Goal: Check status: Check status

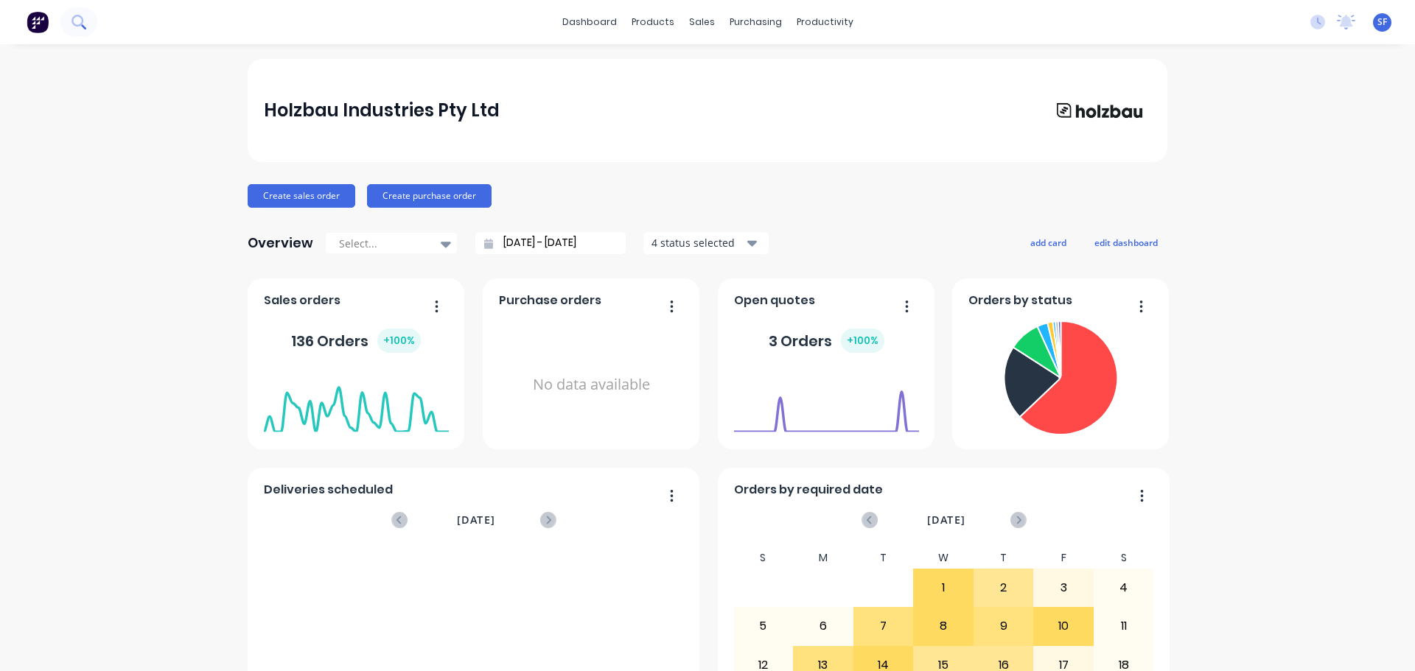
click at [77, 25] on icon at bounding box center [77, 21] width 12 height 12
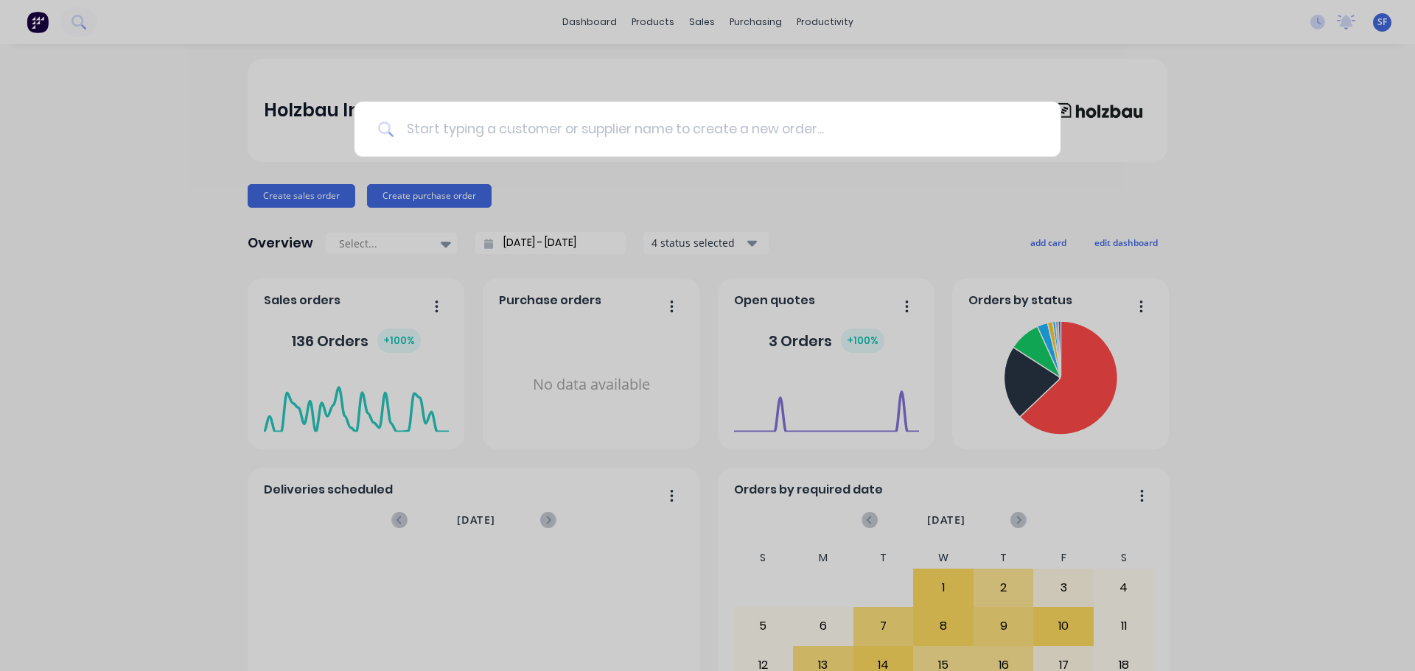
click at [562, 127] on input at bounding box center [715, 129] width 643 height 55
type input "[PERSON_NAME]"
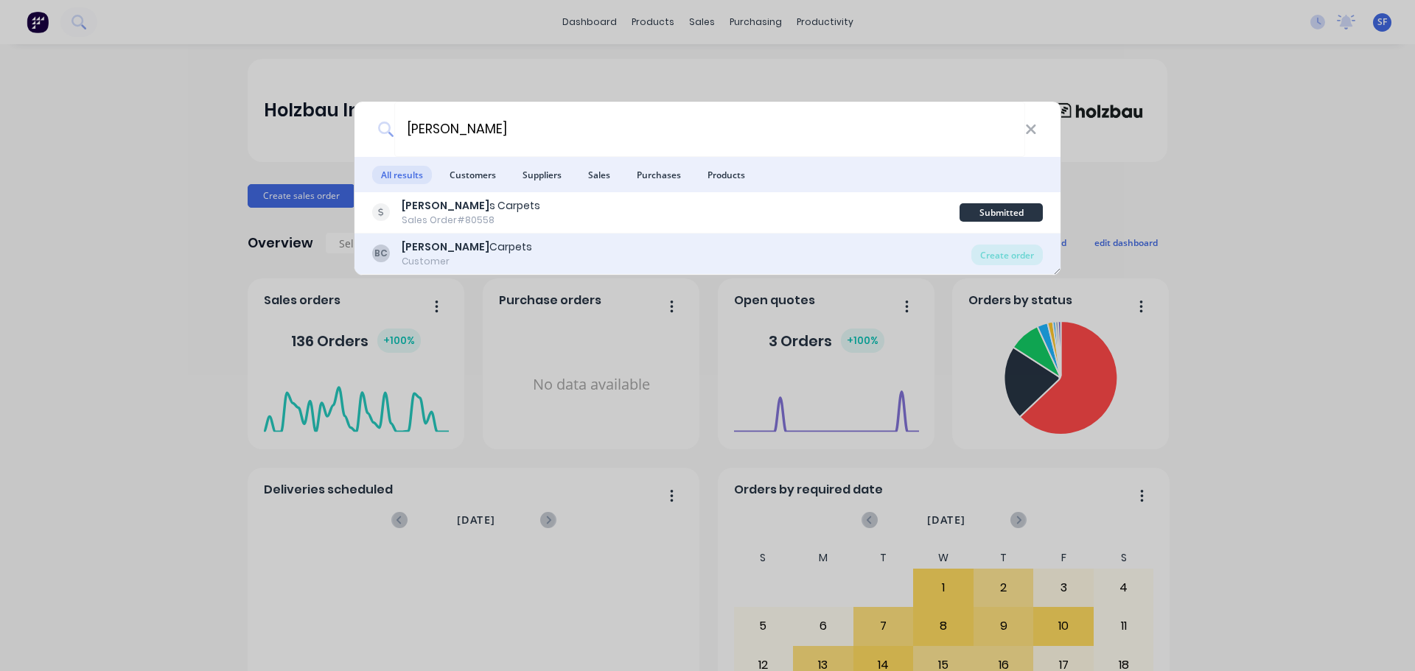
click at [468, 248] on div "[PERSON_NAME]" at bounding box center [467, 247] width 130 height 15
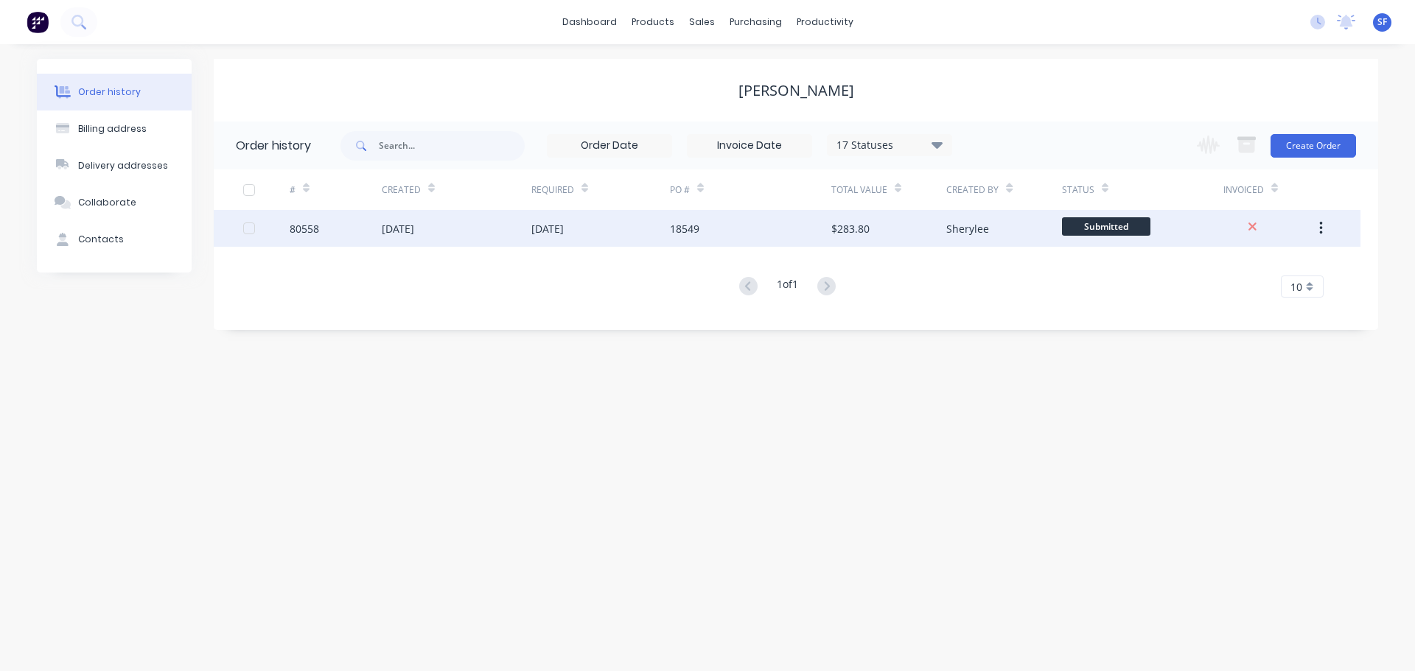
click at [473, 230] on div "[DATE]" at bounding box center [457, 228] width 150 height 37
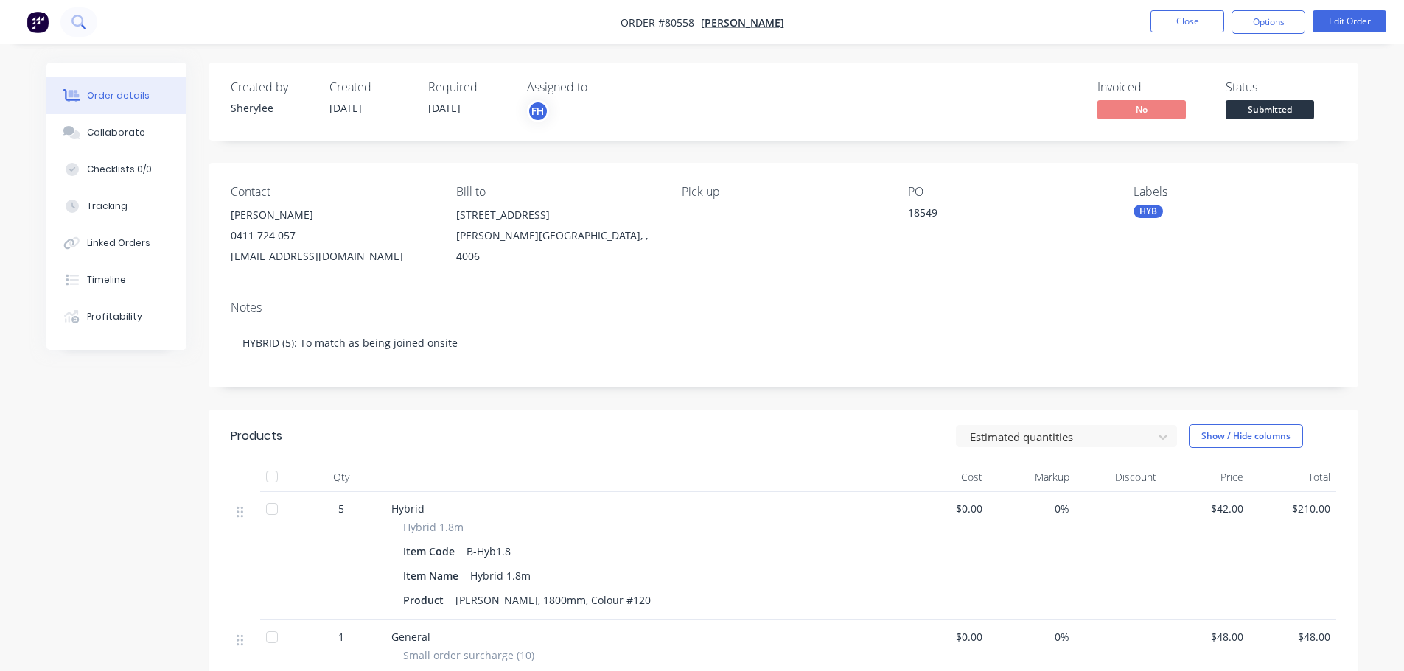
click at [76, 18] on icon at bounding box center [78, 22] width 14 height 14
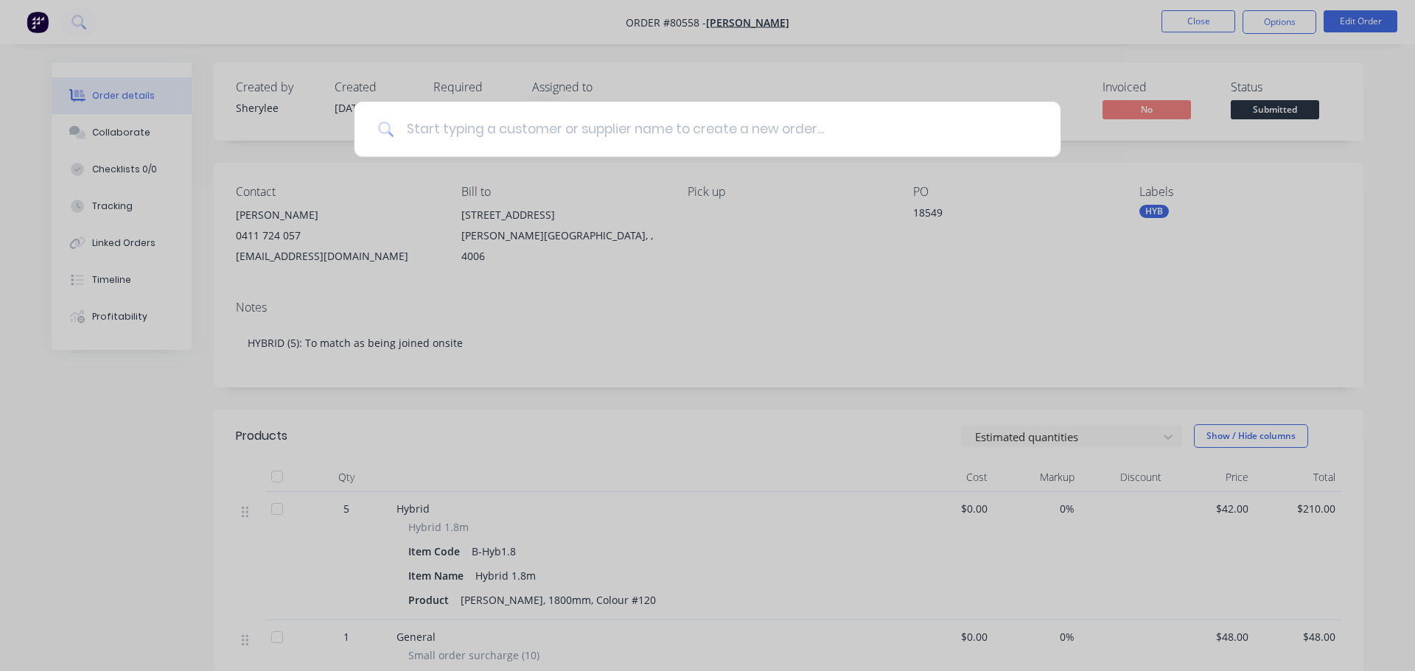
click at [452, 133] on input at bounding box center [715, 129] width 643 height 55
type input "80106"
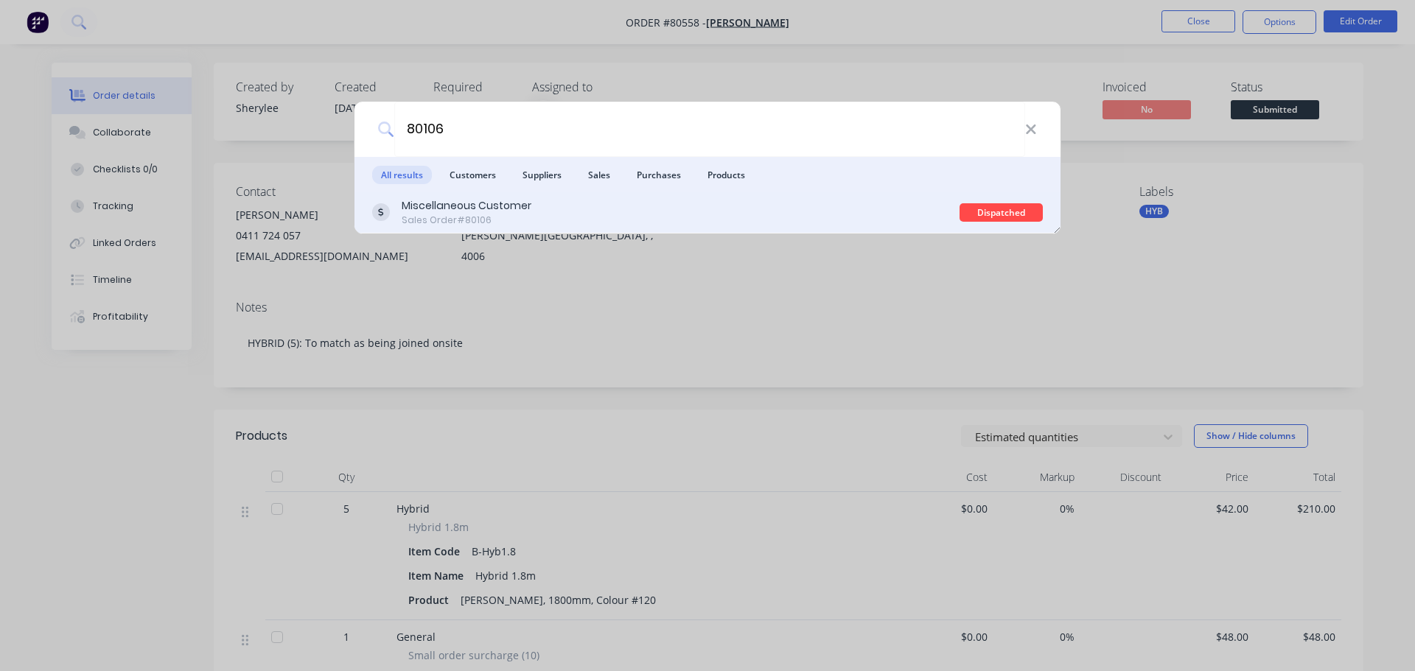
click at [502, 213] on div "Miscellaneous Customer" at bounding box center [467, 205] width 130 height 15
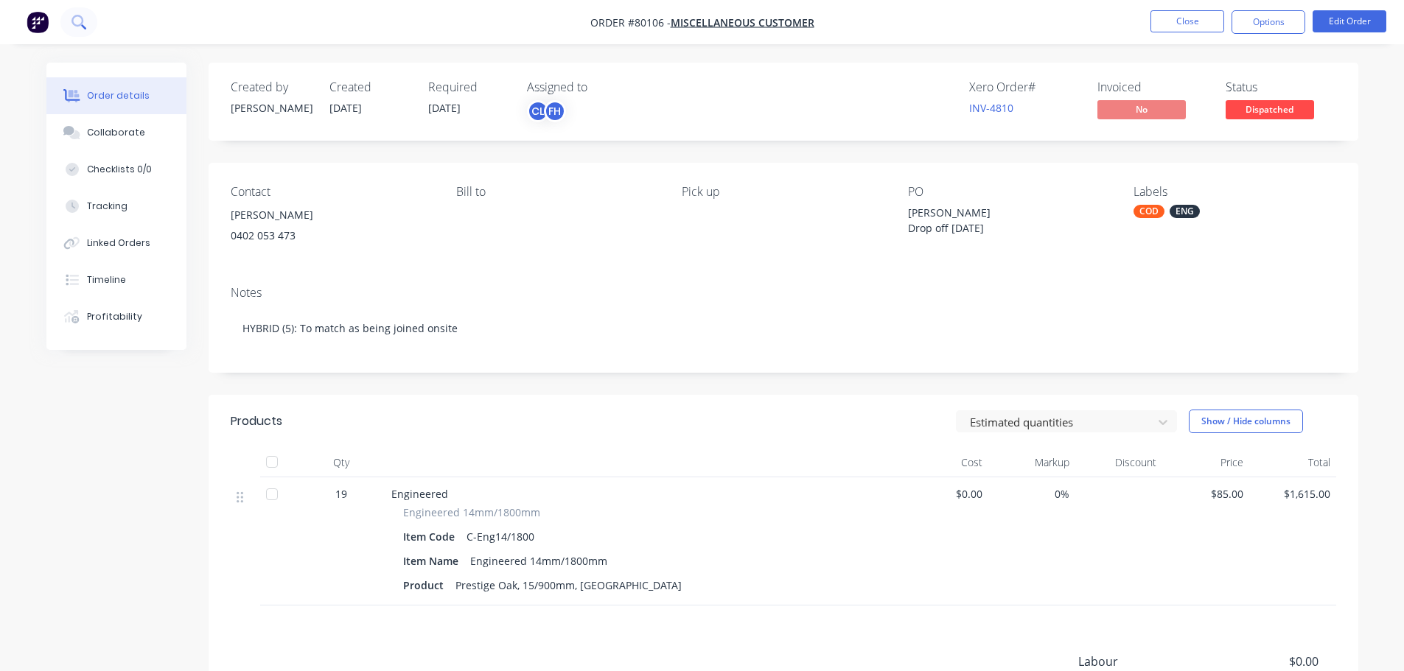
click at [77, 27] on icon at bounding box center [78, 22] width 14 height 14
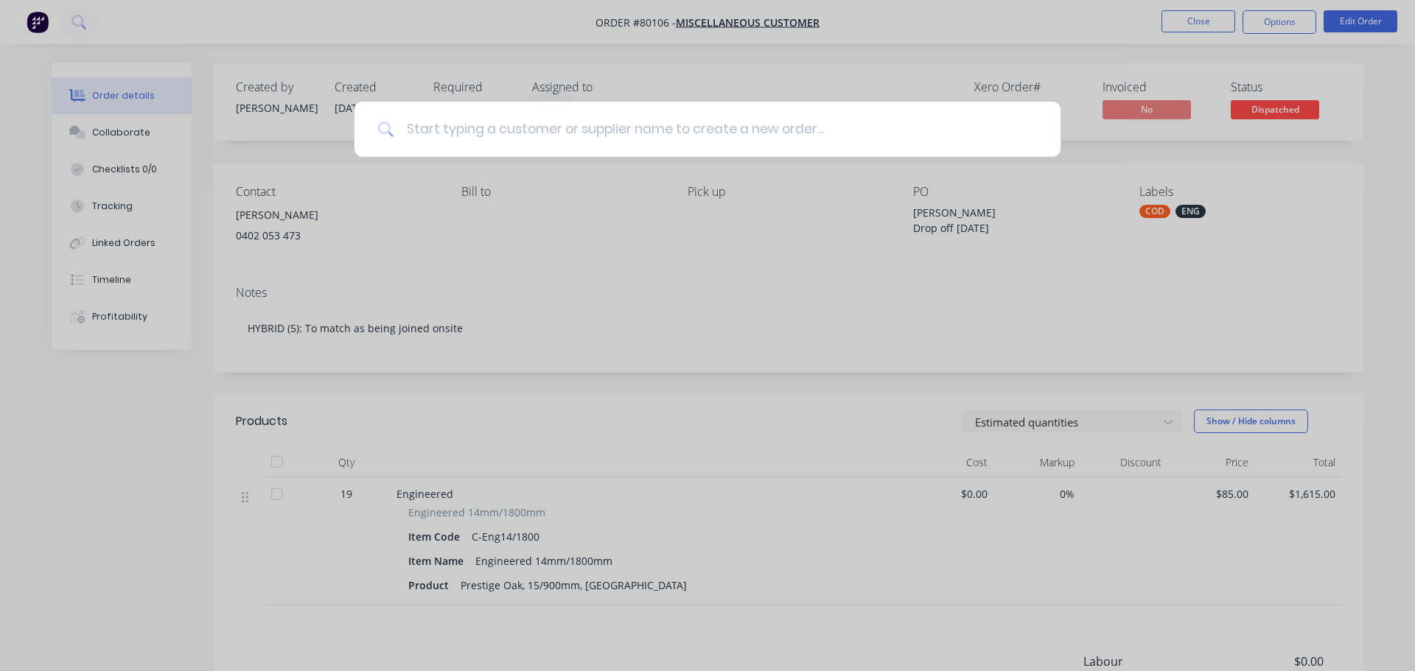
click at [472, 125] on input at bounding box center [715, 129] width 643 height 55
type input "80534"
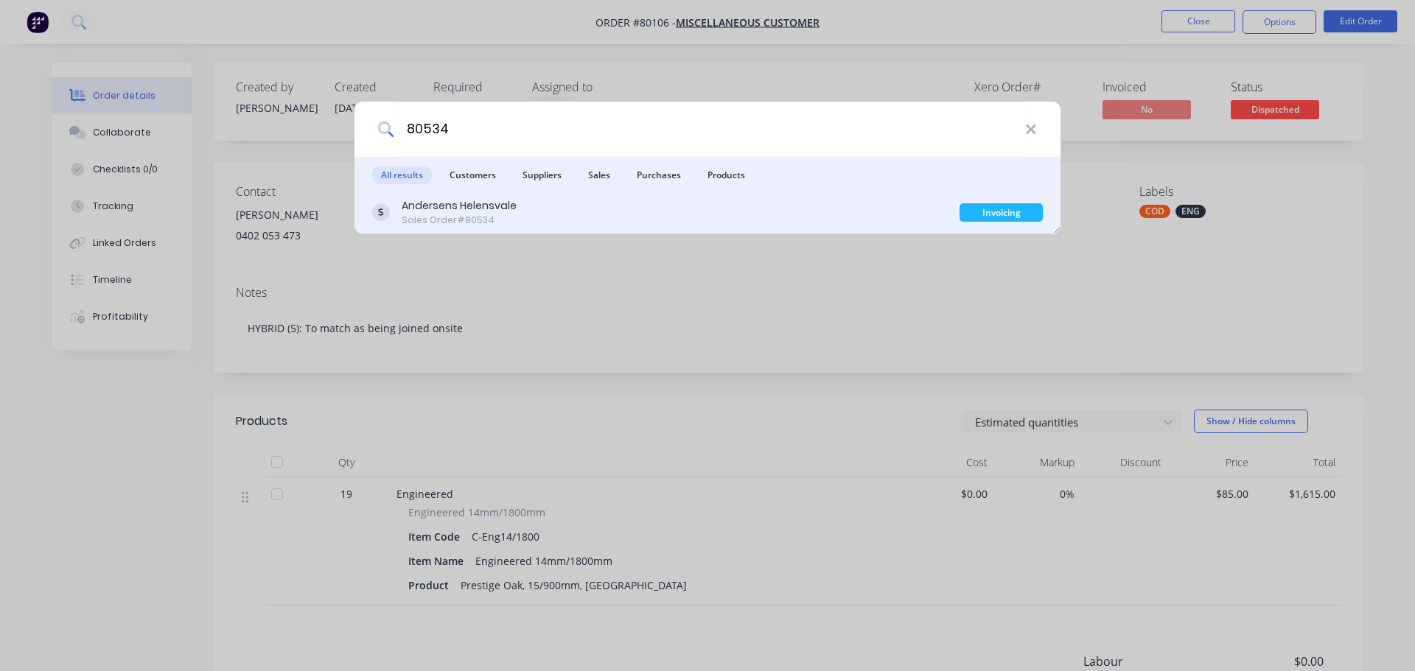
click at [510, 220] on div "Sales Order #80534" at bounding box center [459, 220] width 115 height 13
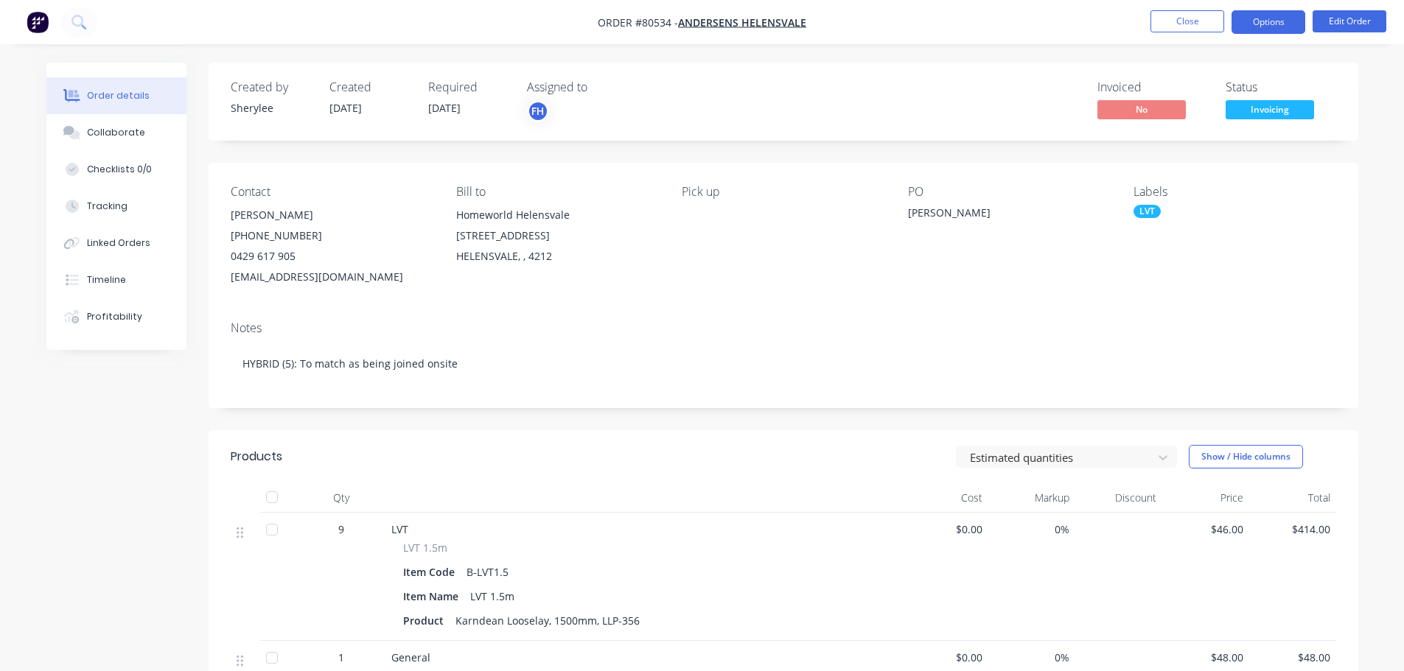
click at [1268, 27] on button "Options" at bounding box center [1268, 22] width 74 height 24
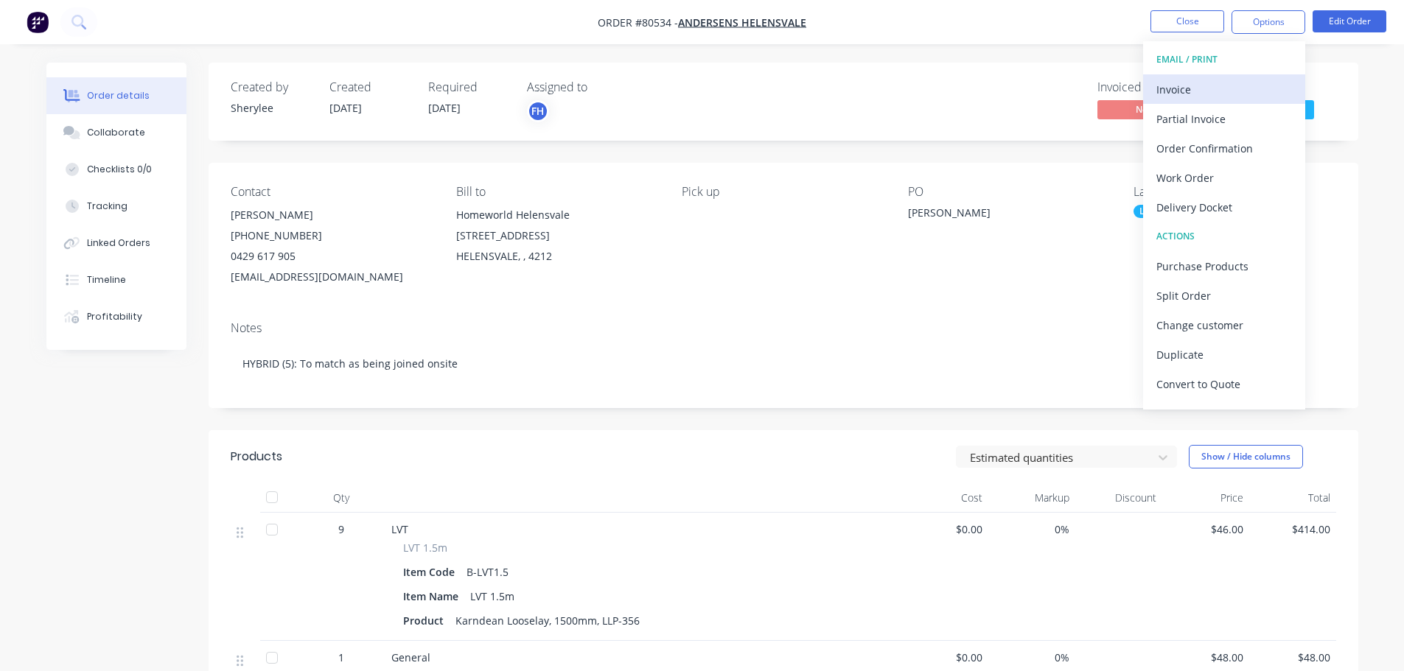
click at [1202, 92] on div "Invoice" at bounding box center [1224, 89] width 136 height 21
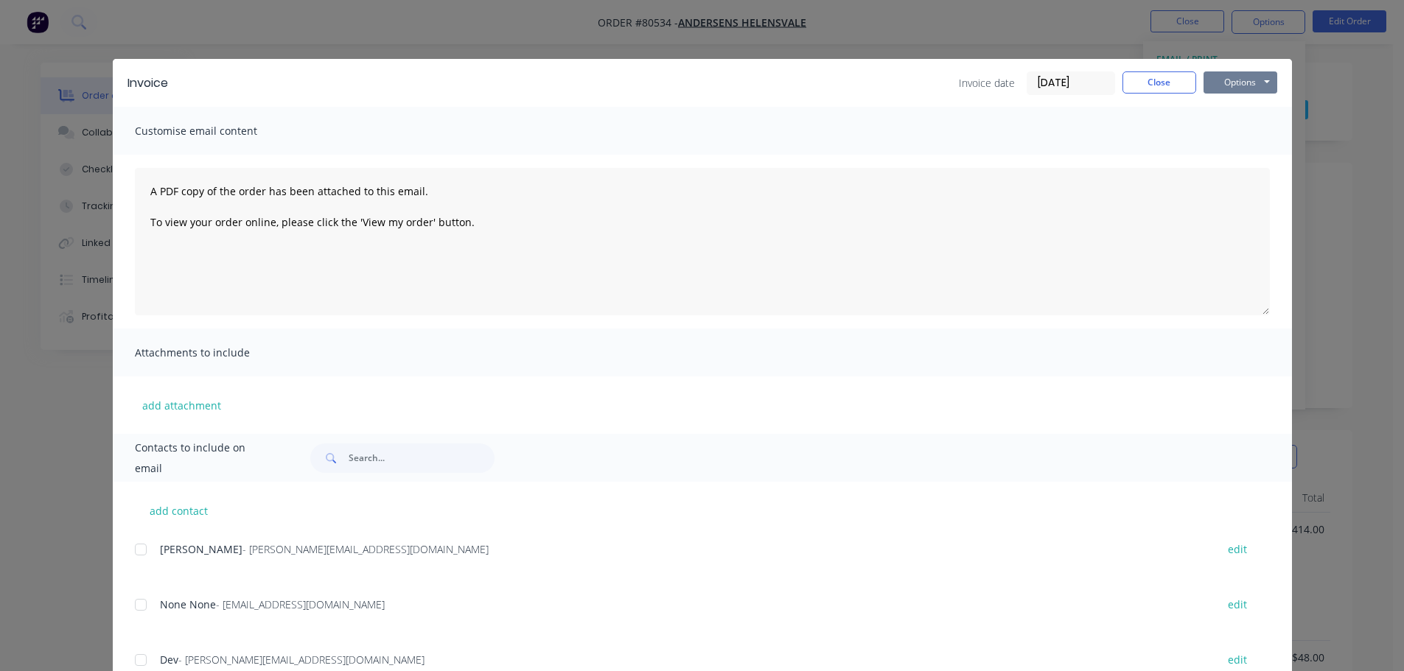
click at [1235, 81] on button "Options" at bounding box center [1240, 82] width 74 height 22
click at [1234, 134] on button "Print" at bounding box center [1250, 133] width 94 height 24
click at [1142, 83] on button "Close" at bounding box center [1159, 82] width 74 height 22
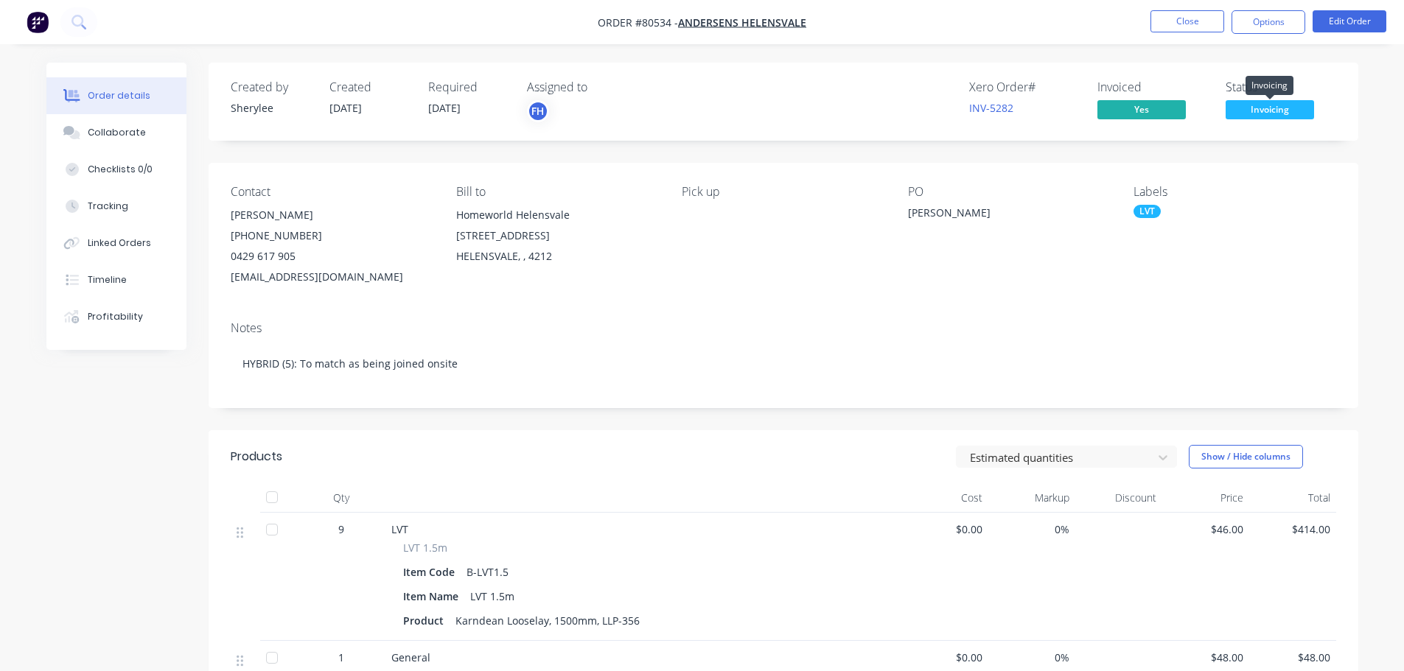
click at [1250, 114] on span "Invoicing" at bounding box center [1270, 109] width 88 height 18
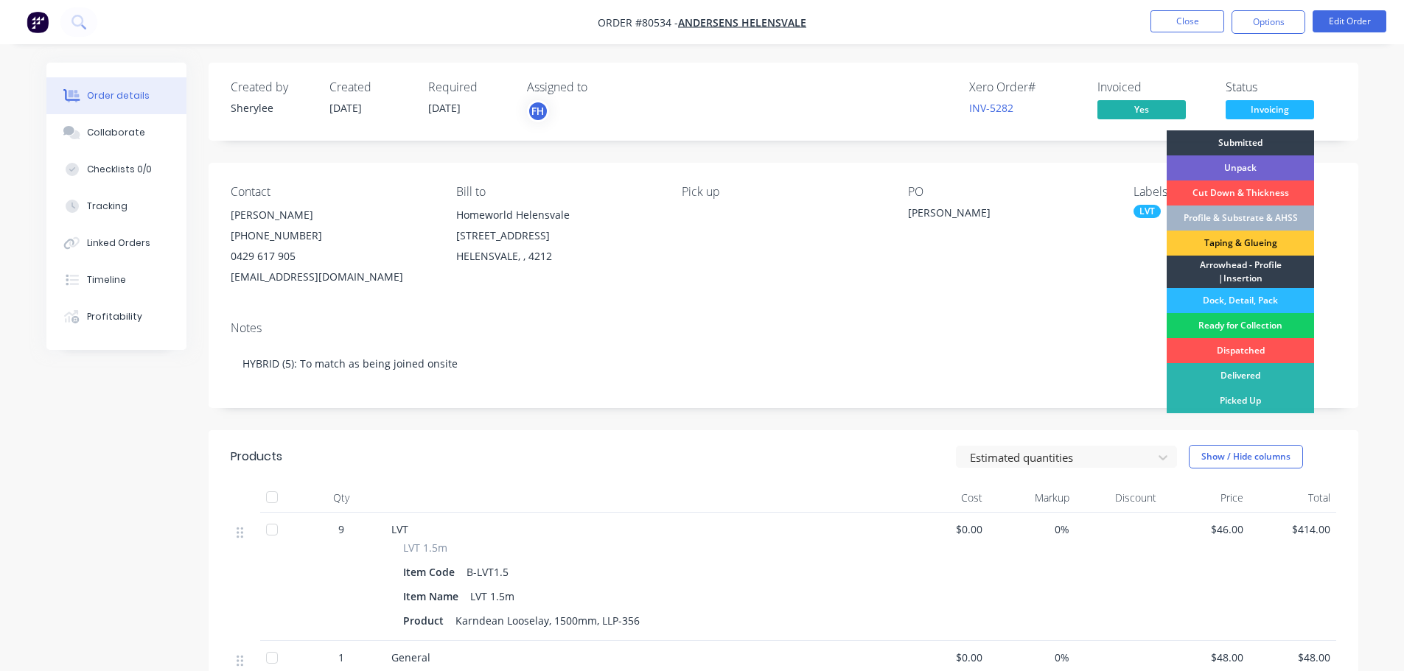
click at [1237, 324] on div "Ready for Collection" at bounding box center [1240, 325] width 147 height 25
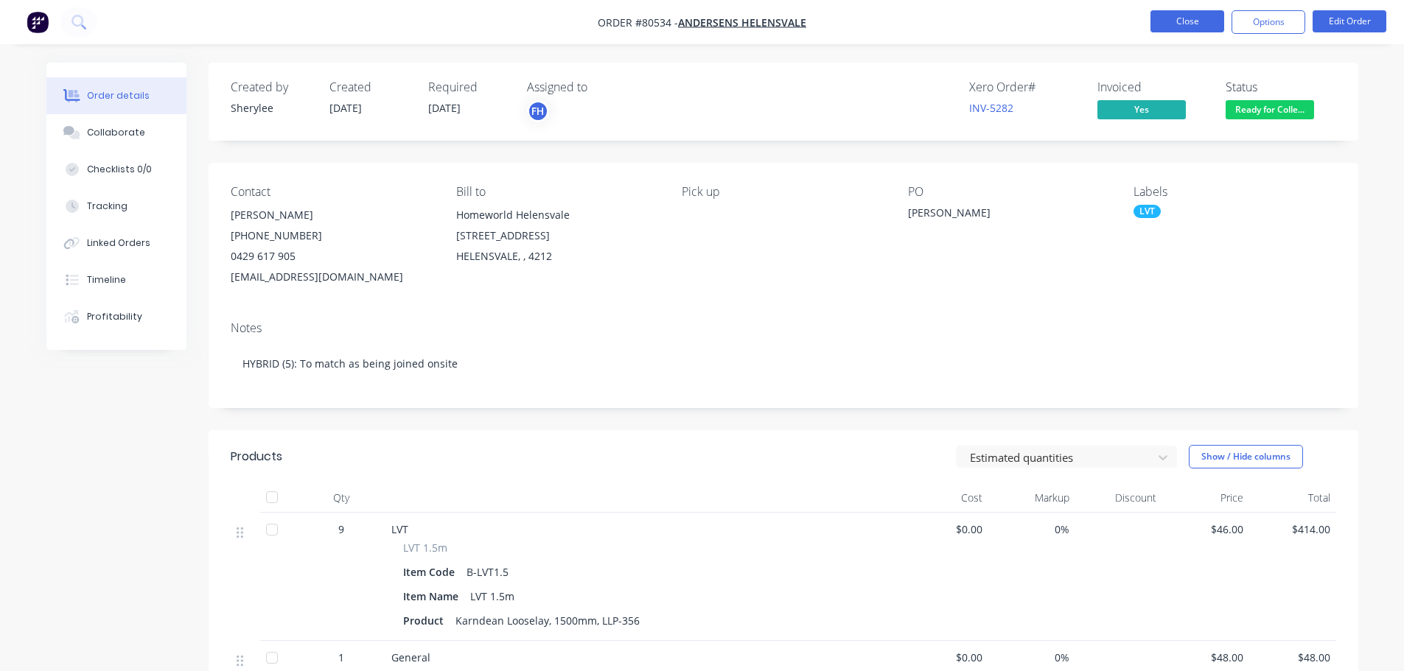
click at [1179, 29] on button "Close" at bounding box center [1187, 21] width 74 height 22
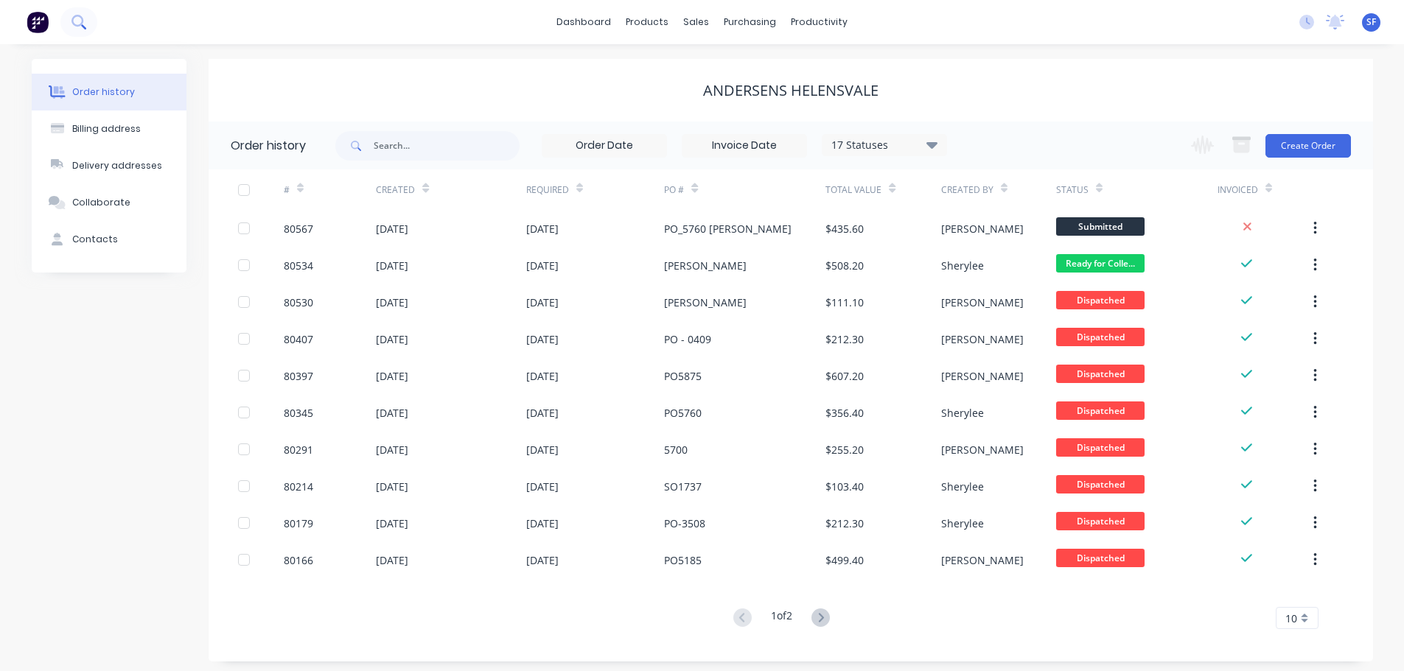
click at [85, 24] on icon at bounding box center [78, 22] width 14 height 14
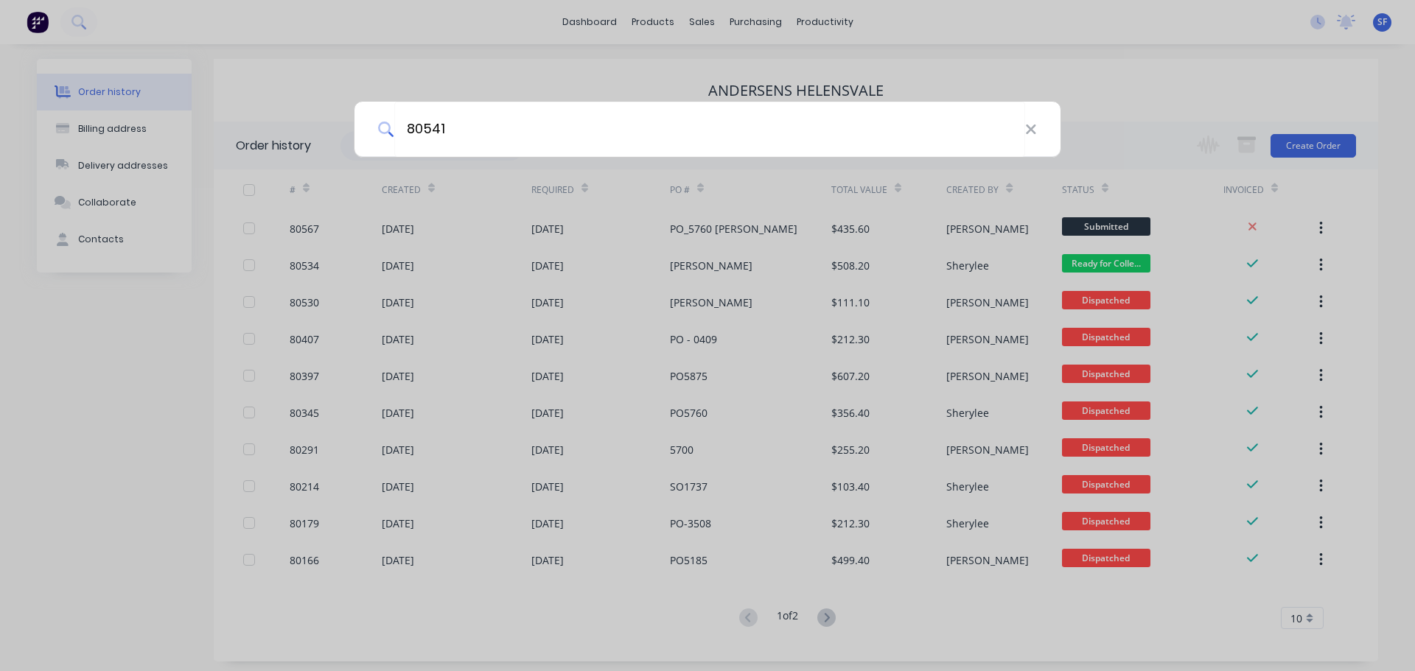
type input "80541"
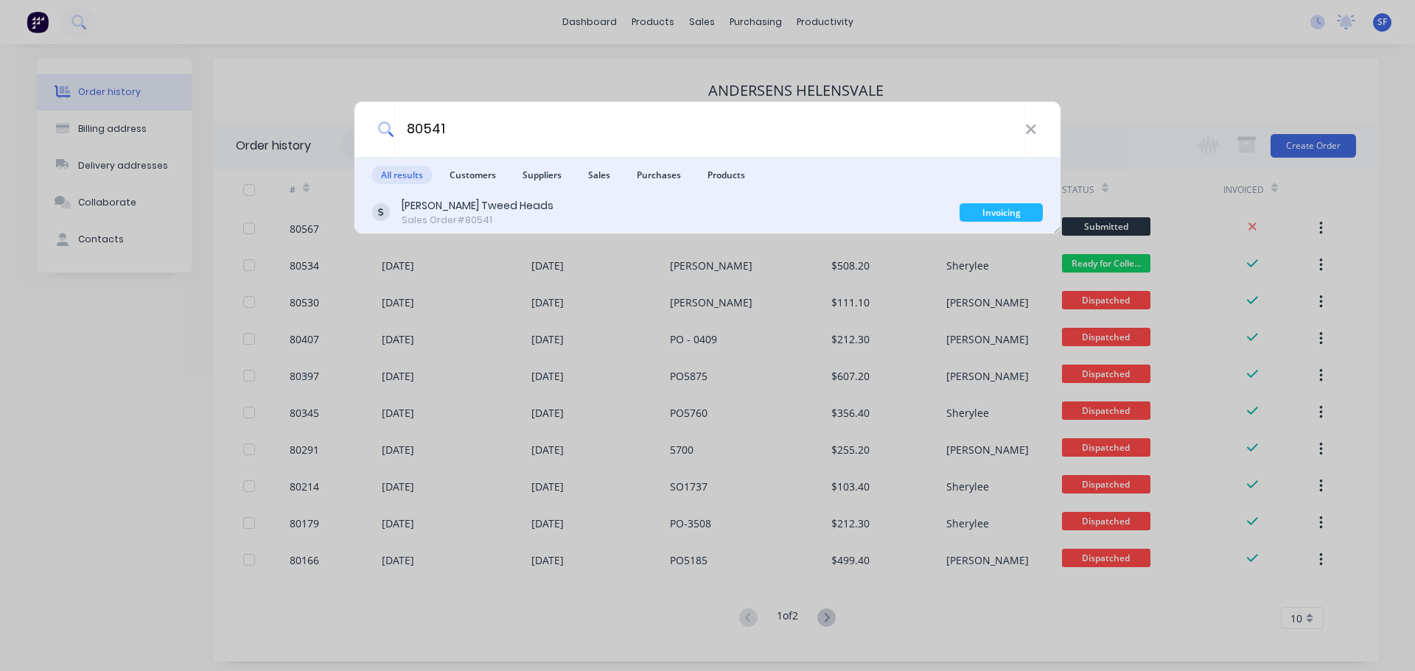
click at [461, 214] on div "Sales Order #80541" at bounding box center [478, 220] width 152 height 13
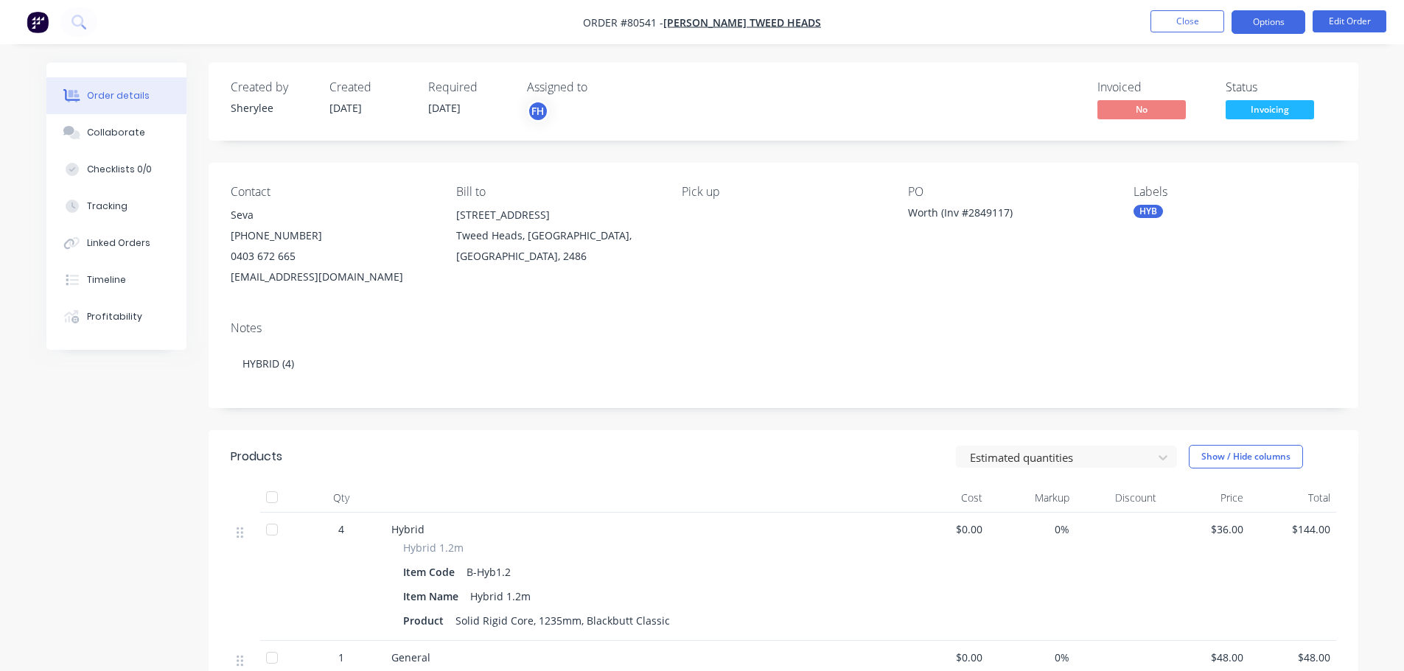
click at [1270, 29] on button "Options" at bounding box center [1268, 22] width 74 height 24
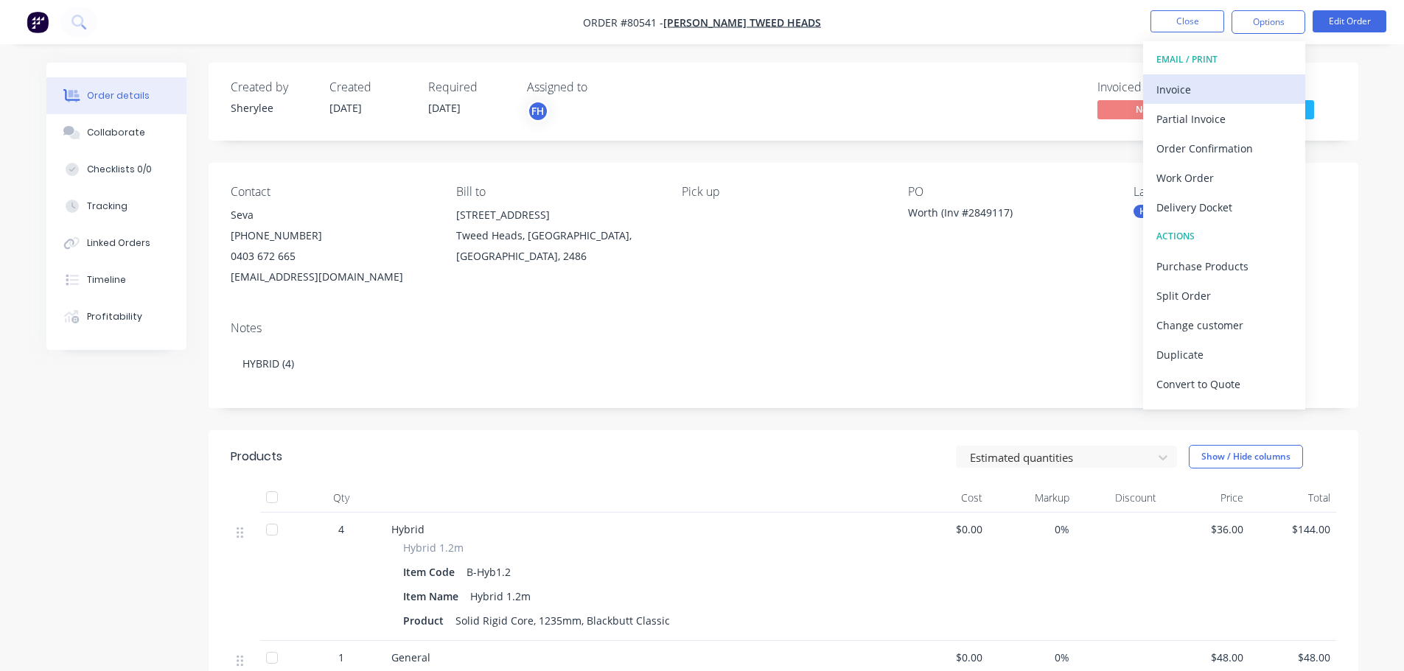
click at [1213, 88] on div "Invoice" at bounding box center [1224, 89] width 136 height 21
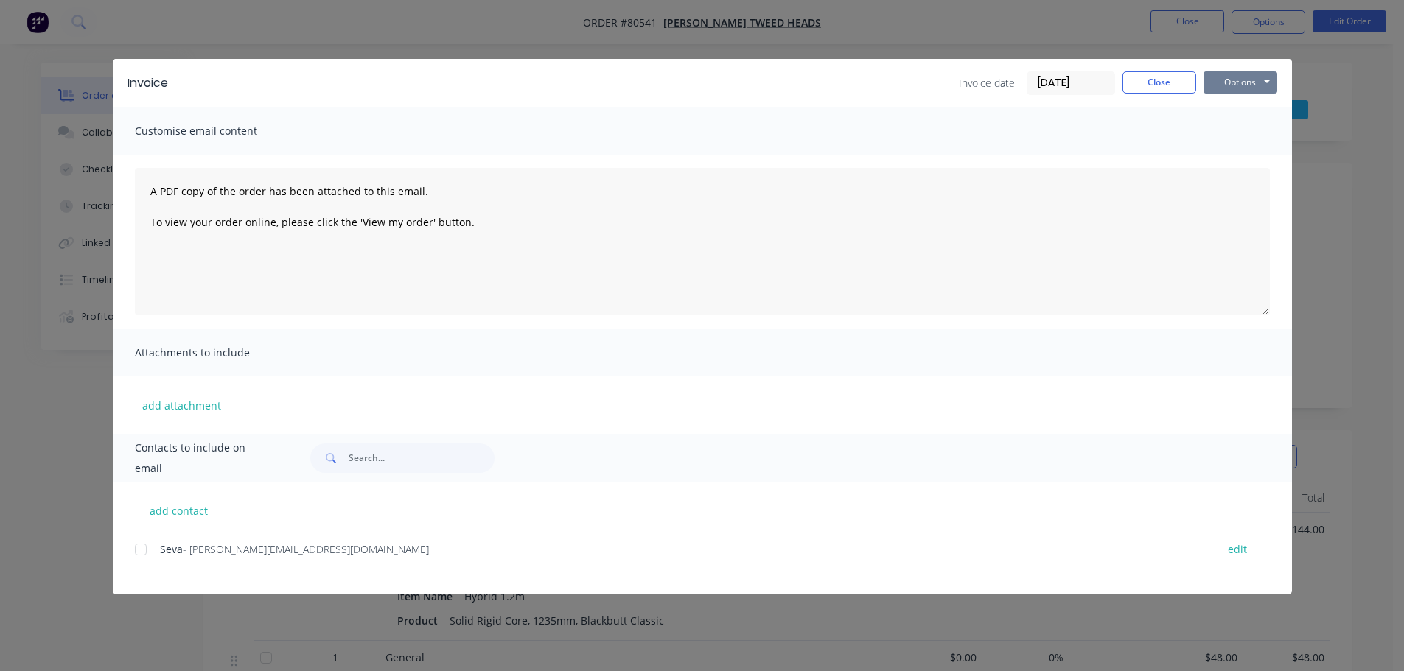
click at [1242, 86] on button "Options" at bounding box center [1240, 82] width 74 height 22
click at [1240, 130] on button "Print" at bounding box center [1250, 133] width 94 height 24
click at [1145, 78] on button "Close" at bounding box center [1159, 82] width 74 height 22
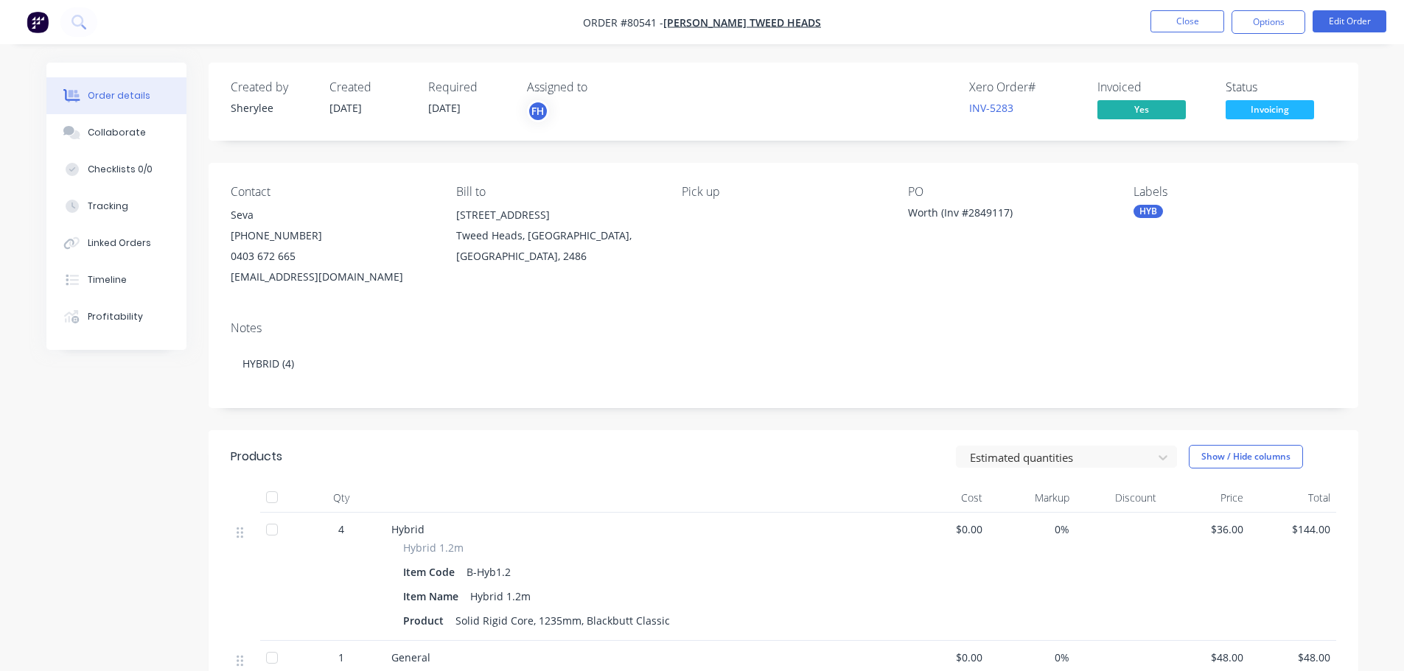
click at [1259, 106] on span "Invoicing" at bounding box center [1270, 109] width 88 height 18
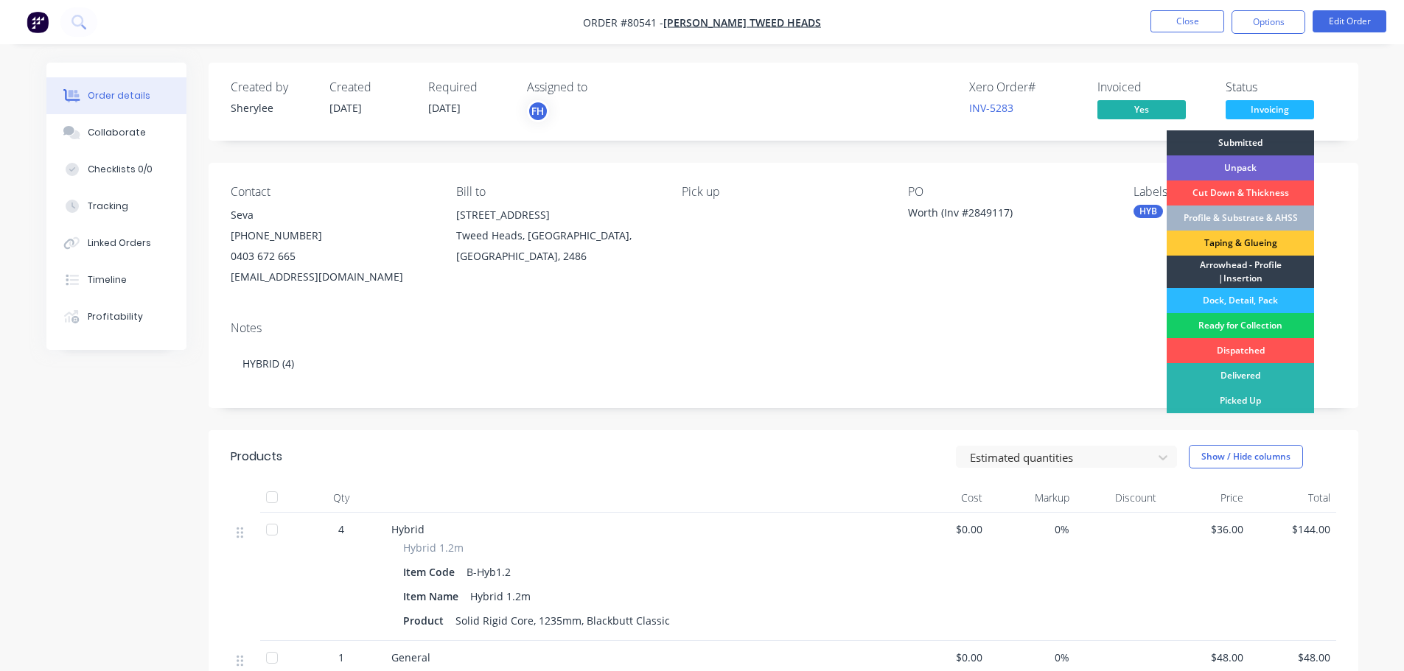
click at [1245, 321] on div "Ready for Collection" at bounding box center [1240, 325] width 147 height 25
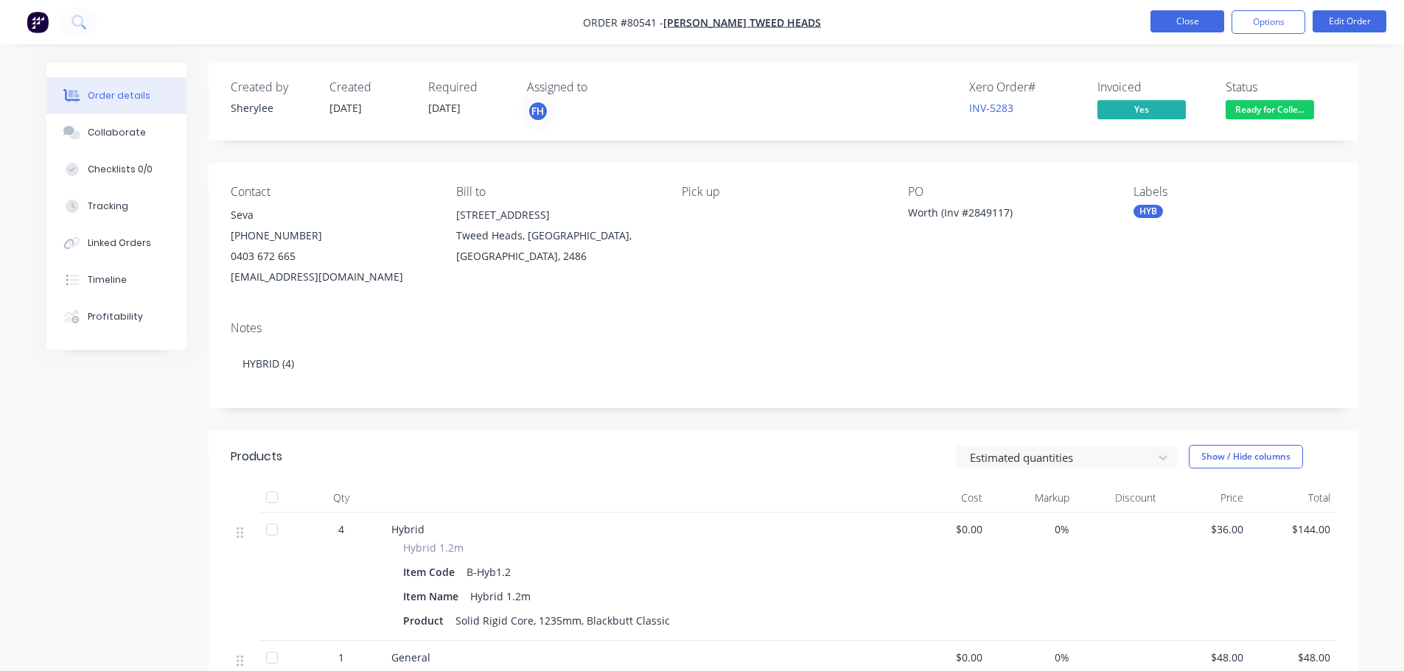
click at [1179, 24] on button "Close" at bounding box center [1187, 21] width 74 height 22
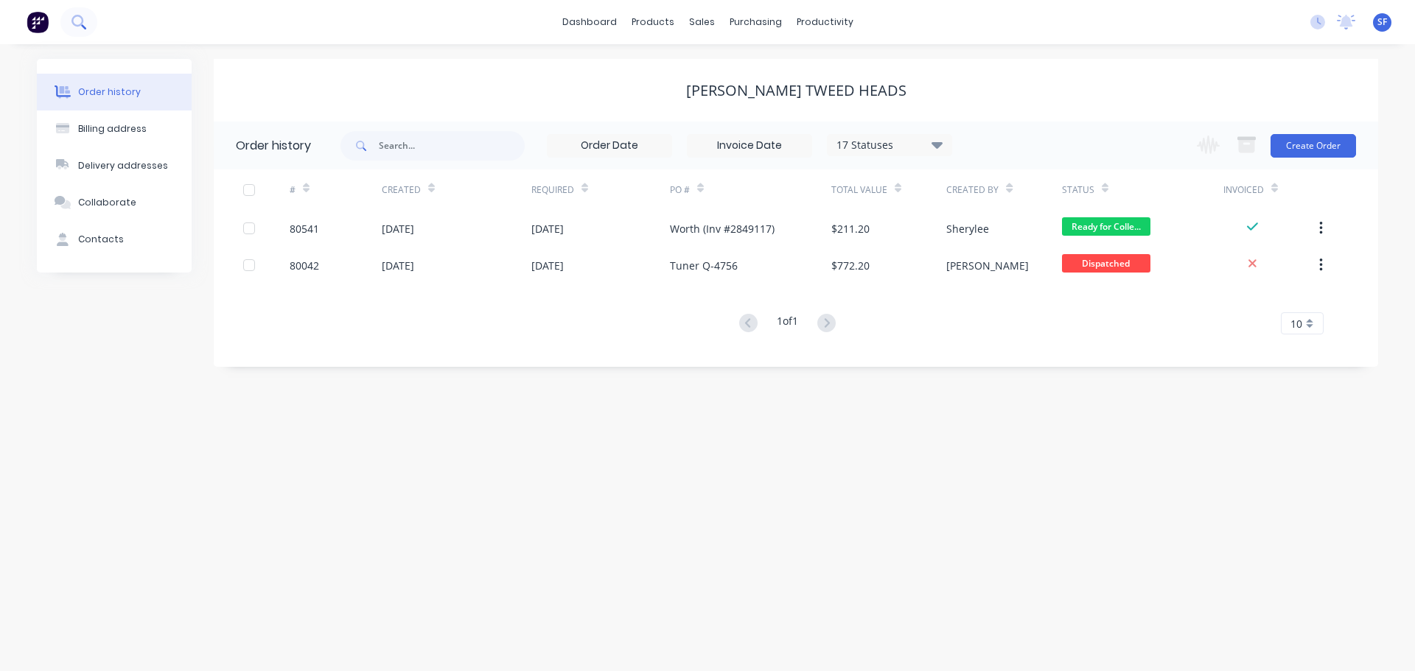
click at [75, 22] on icon at bounding box center [78, 22] width 14 height 14
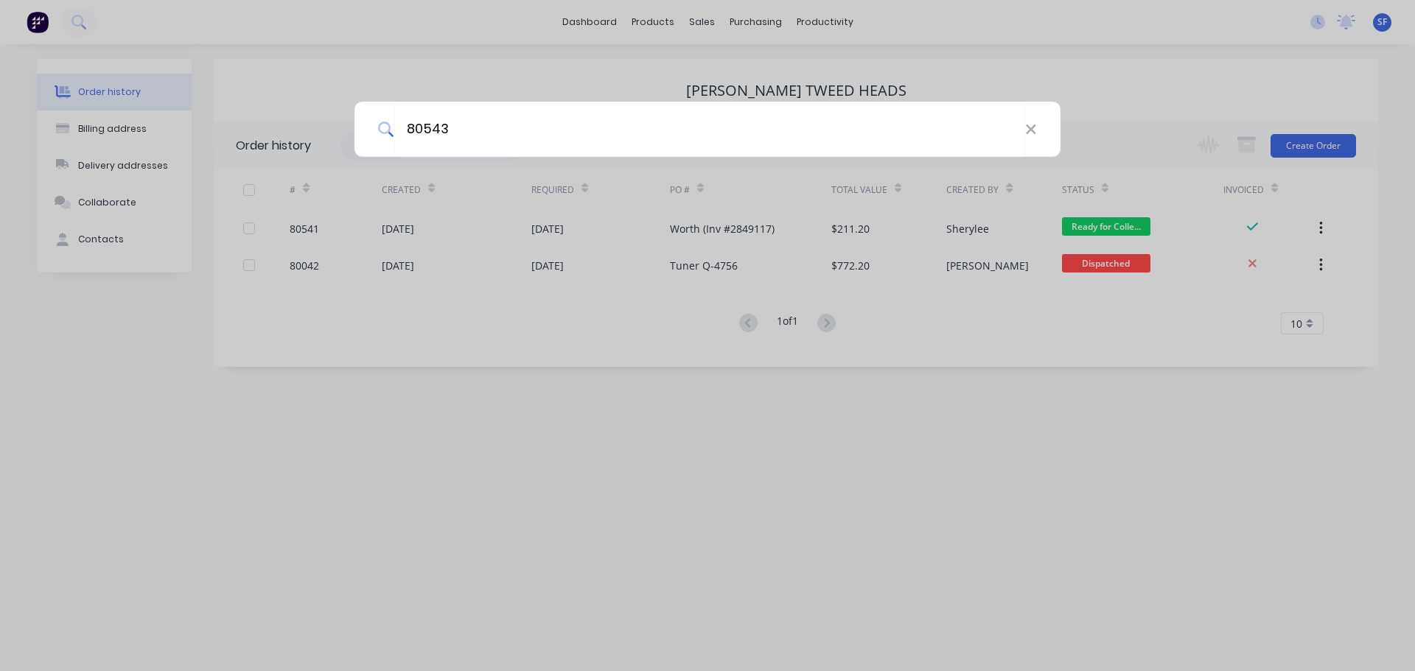
type input "80543"
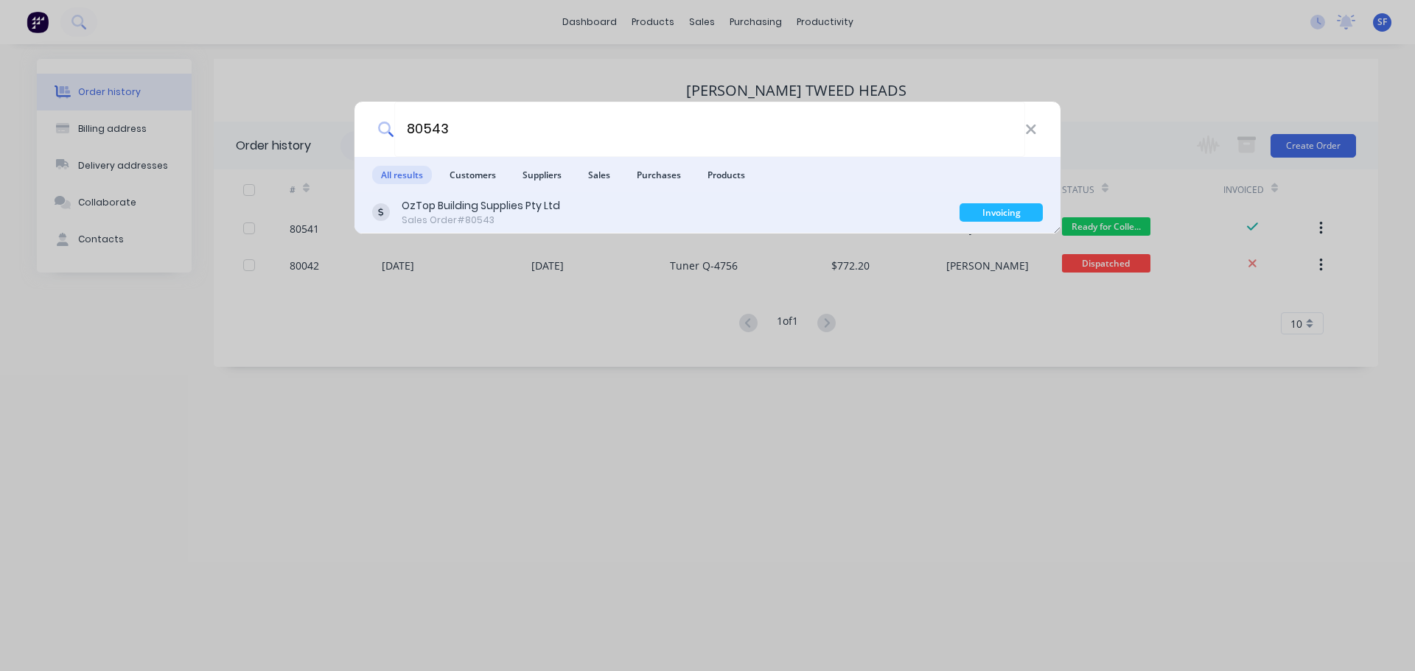
click at [544, 223] on div "Sales Order #80543" at bounding box center [481, 220] width 158 height 13
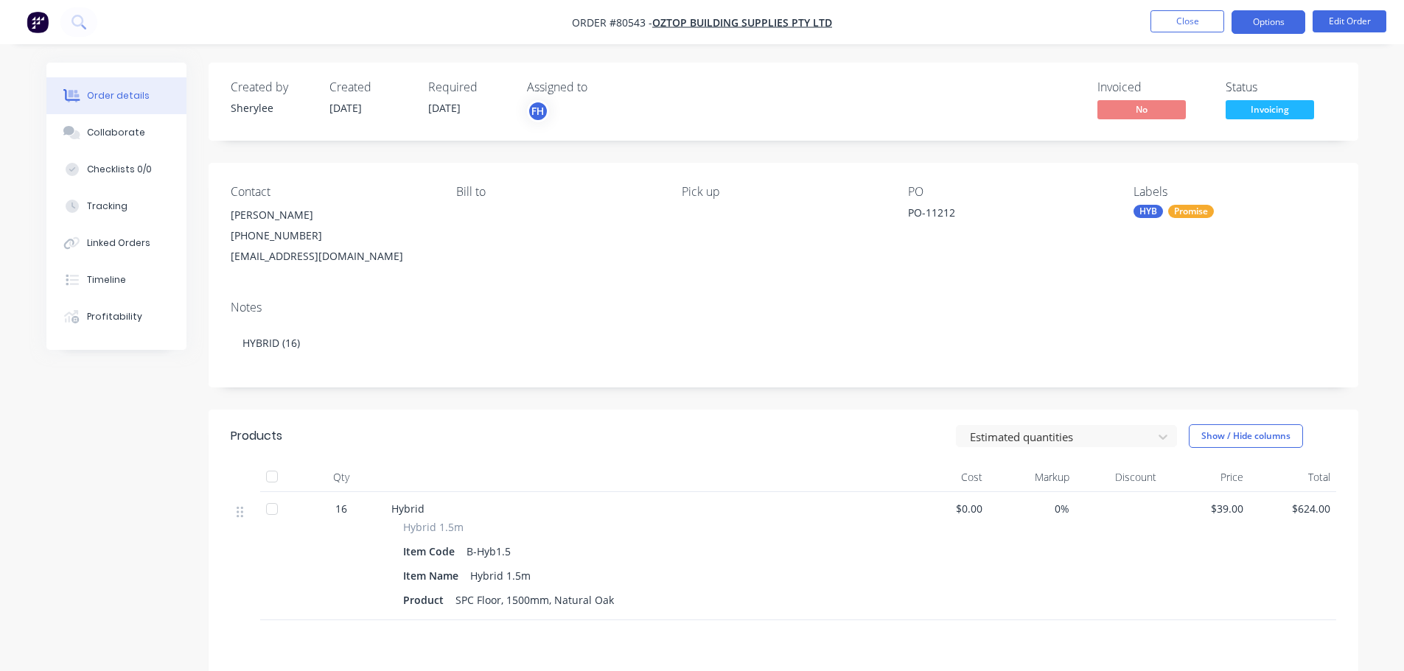
click at [1268, 23] on button "Options" at bounding box center [1268, 22] width 74 height 24
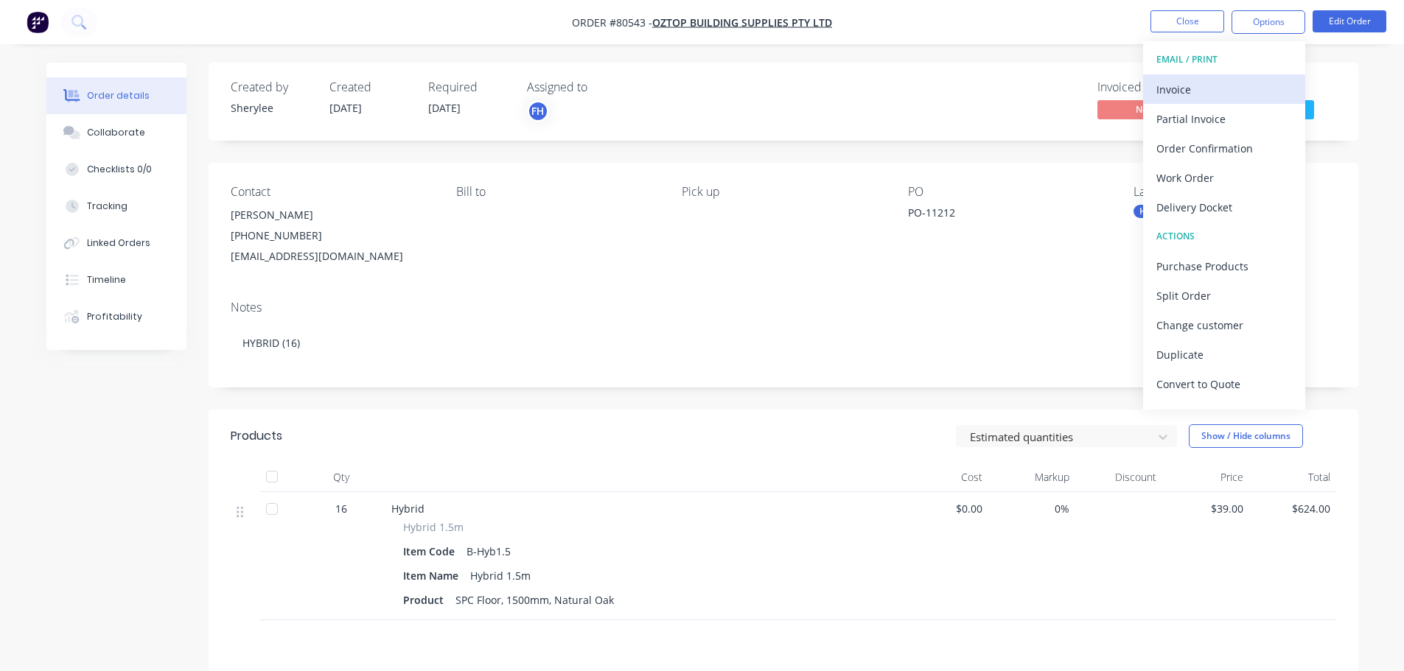
click at [1220, 97] on div "Invoice" at bounding box center [1224, 89] width 136 height 21
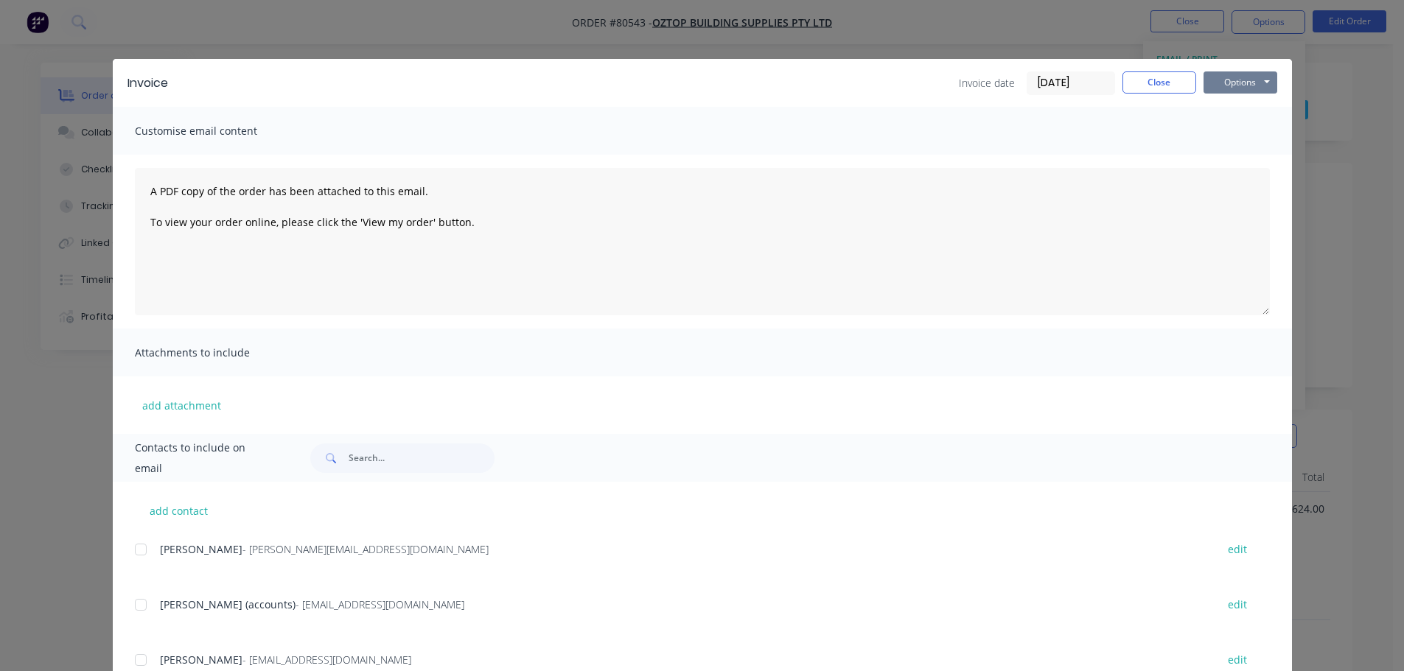
click at [1222, 87] on button "Options" at bounding box center [1240, 82] width 74 height 22
click at [1242, 140] on button "Print" at bounding box center [1250, 133] width 94 height 24
click at [1158, 82] on button "Close" at bounding box center [1159, 82] width 74 height 22
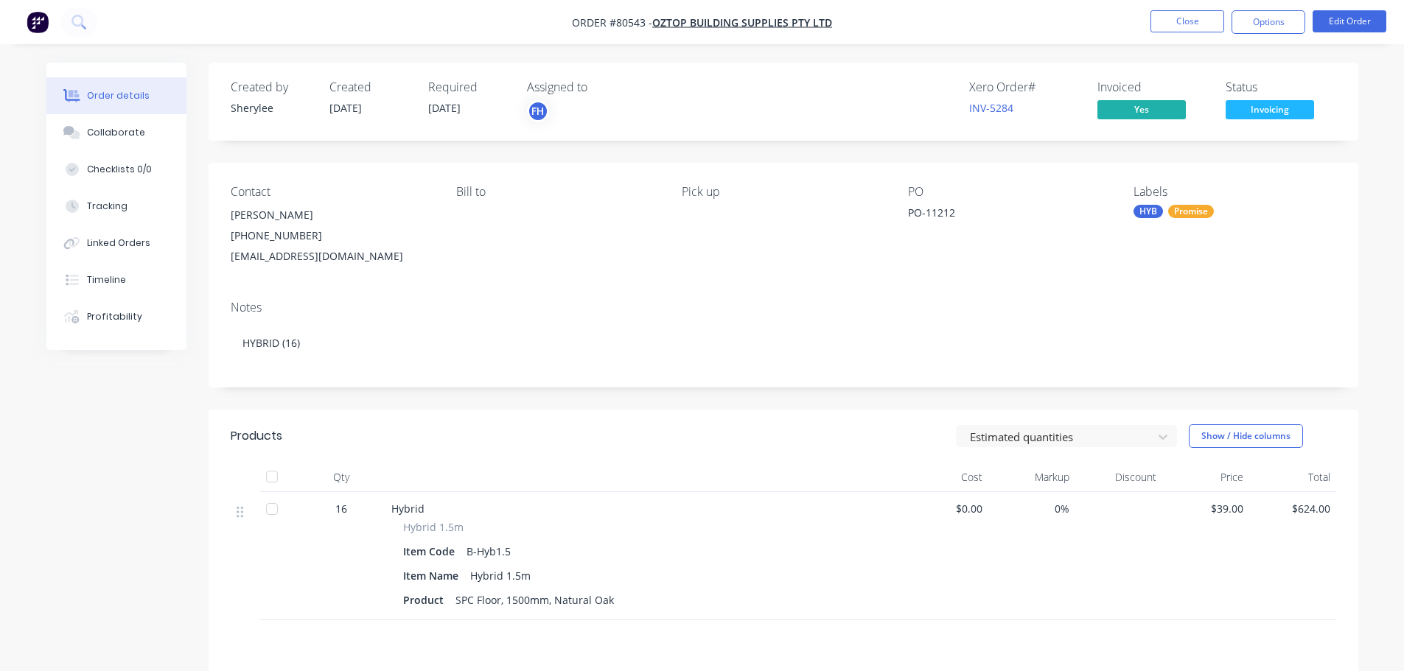
click at [1260, 121] on button "Invoicing" at bounding box center [1270, 111] width 88 height 22
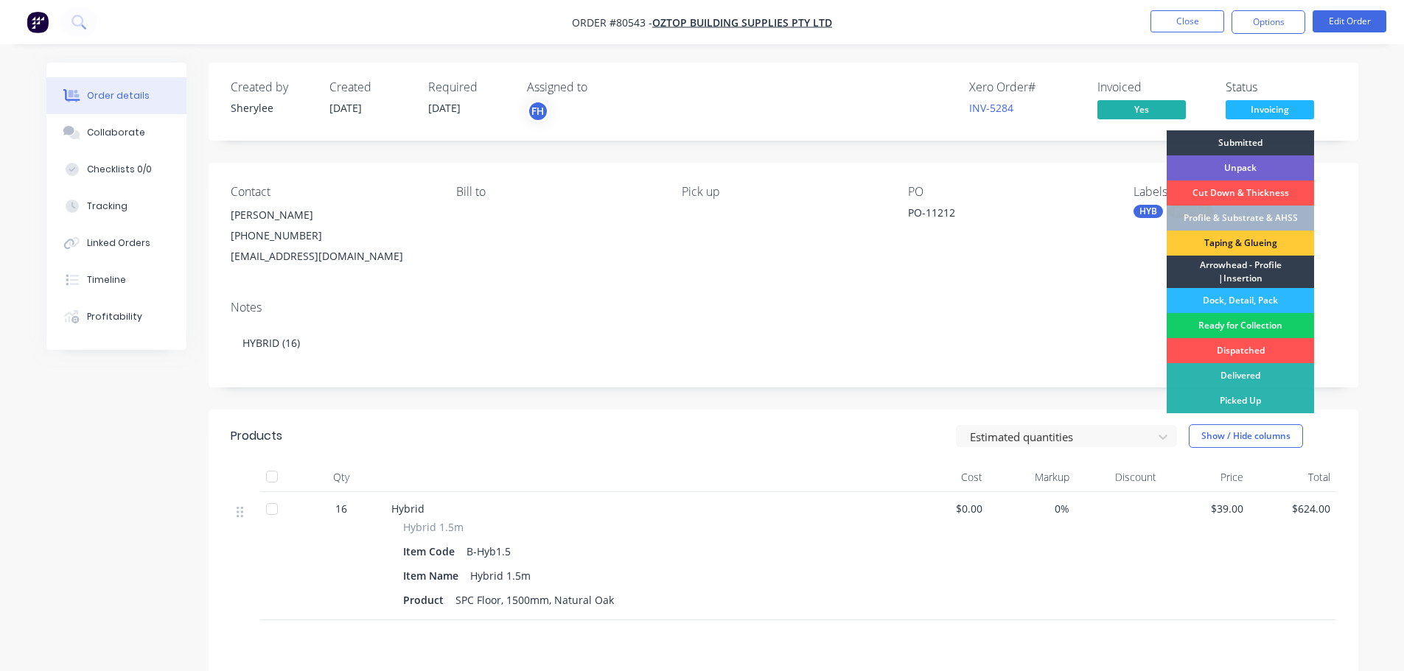
click at [1259, 325] on div "Ready for Collection" at bounding box center [1240, 325] width 147 height 25
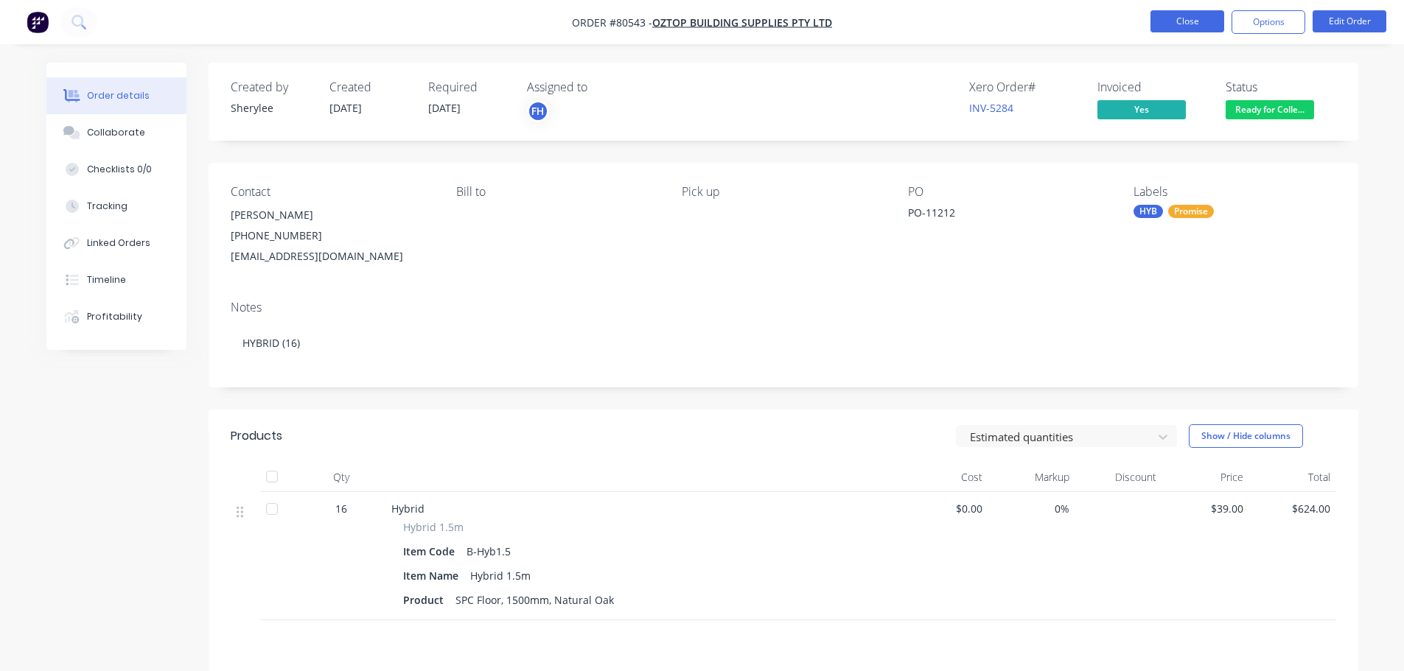
click at [1195, 27] on button "Close" at bounding box center [1187, 21] width 74 height 22
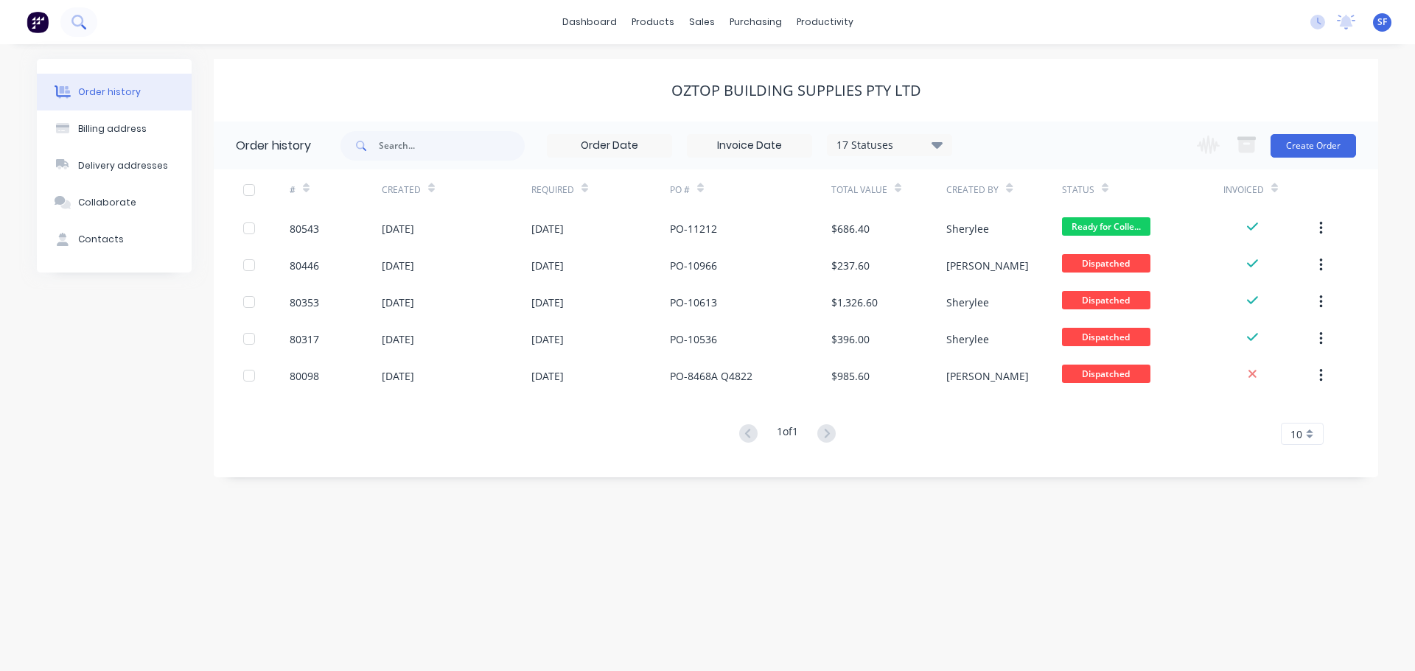
click at [77, 28] on icon at bounding box center [78, 22] width 14 height 14
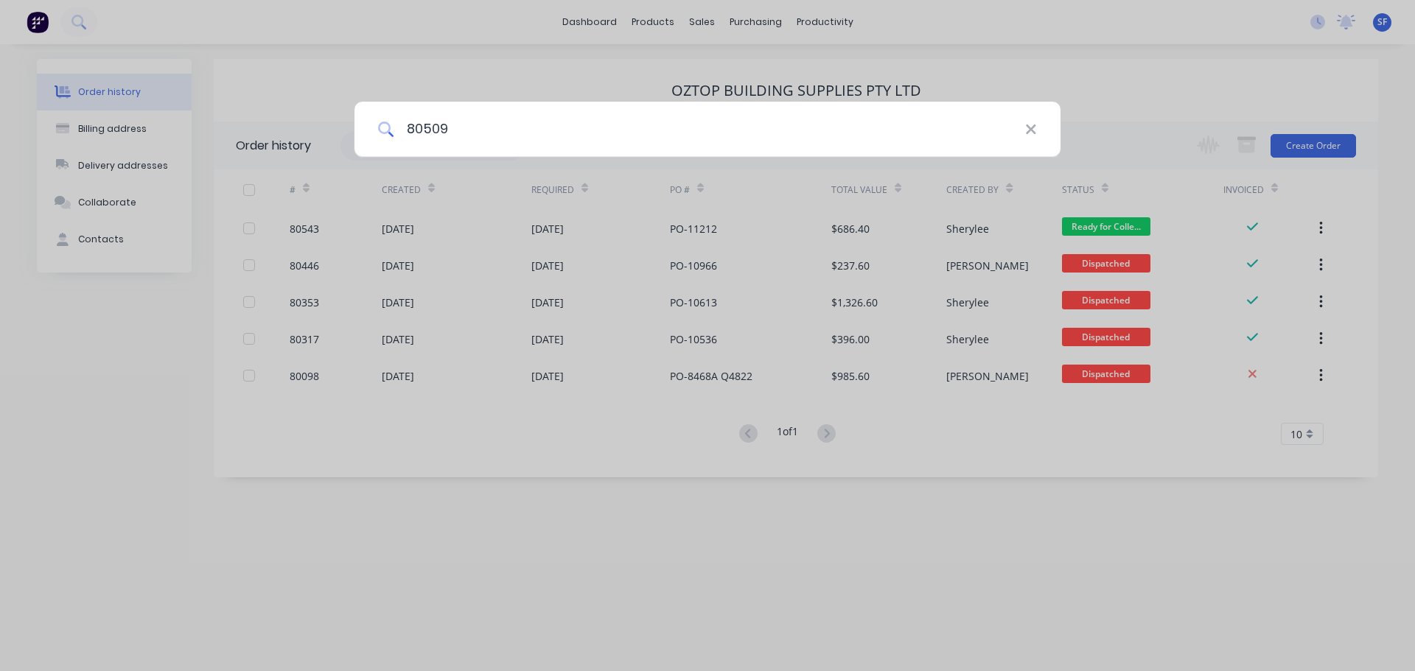
type input "80509"
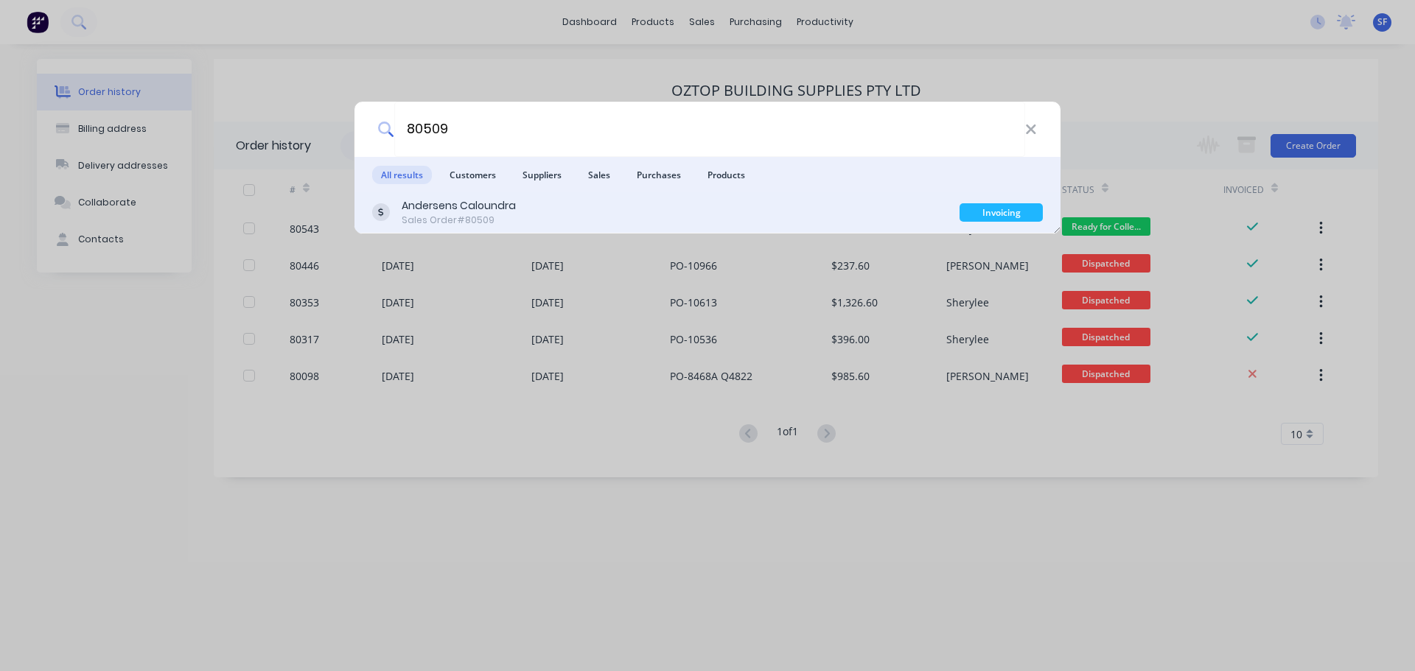
click at [456, 210] on div "Andersens Caloundra" at bounding box center [459, 205] width 114 height 15
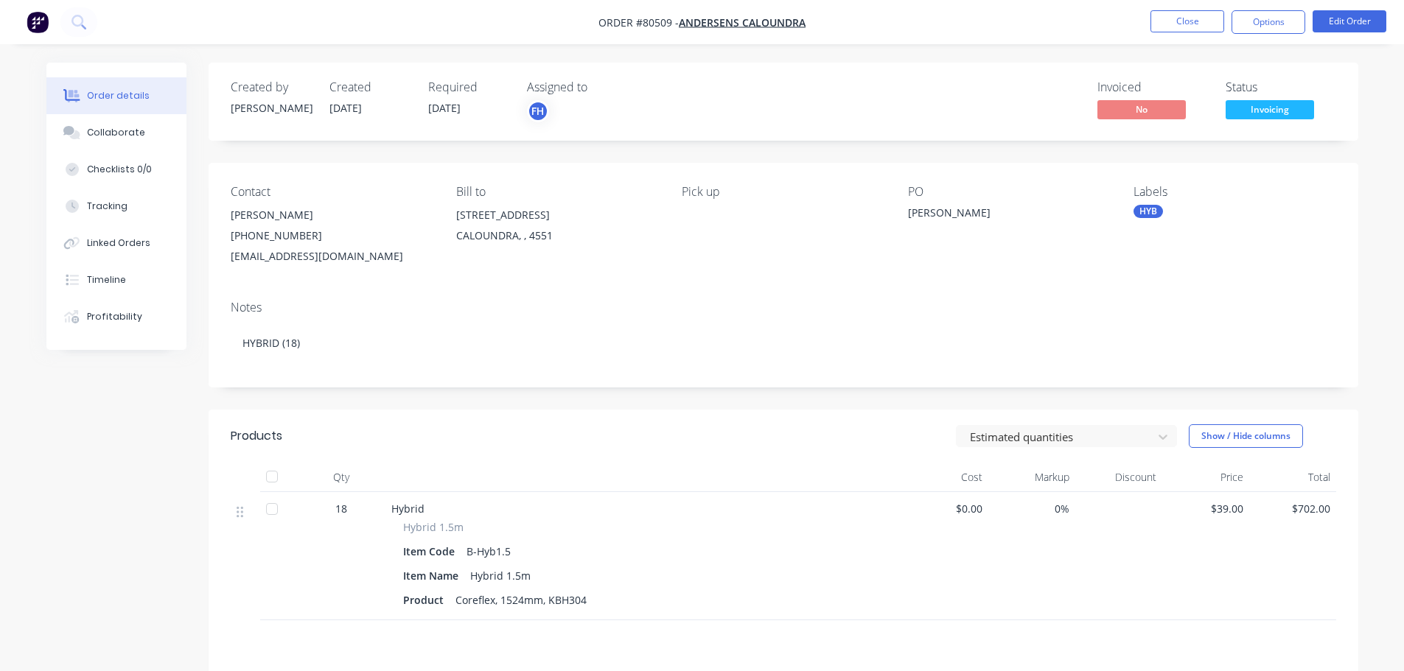
click at [1281, 35] on nav "Order #80509 - Andersens Caloundra Close Options Edit Order" at bounding box center [702, 22] width 1404 height 44
click at [1279, 29] on button "Options" at bounding box center [1268, 22] width 74 height 24
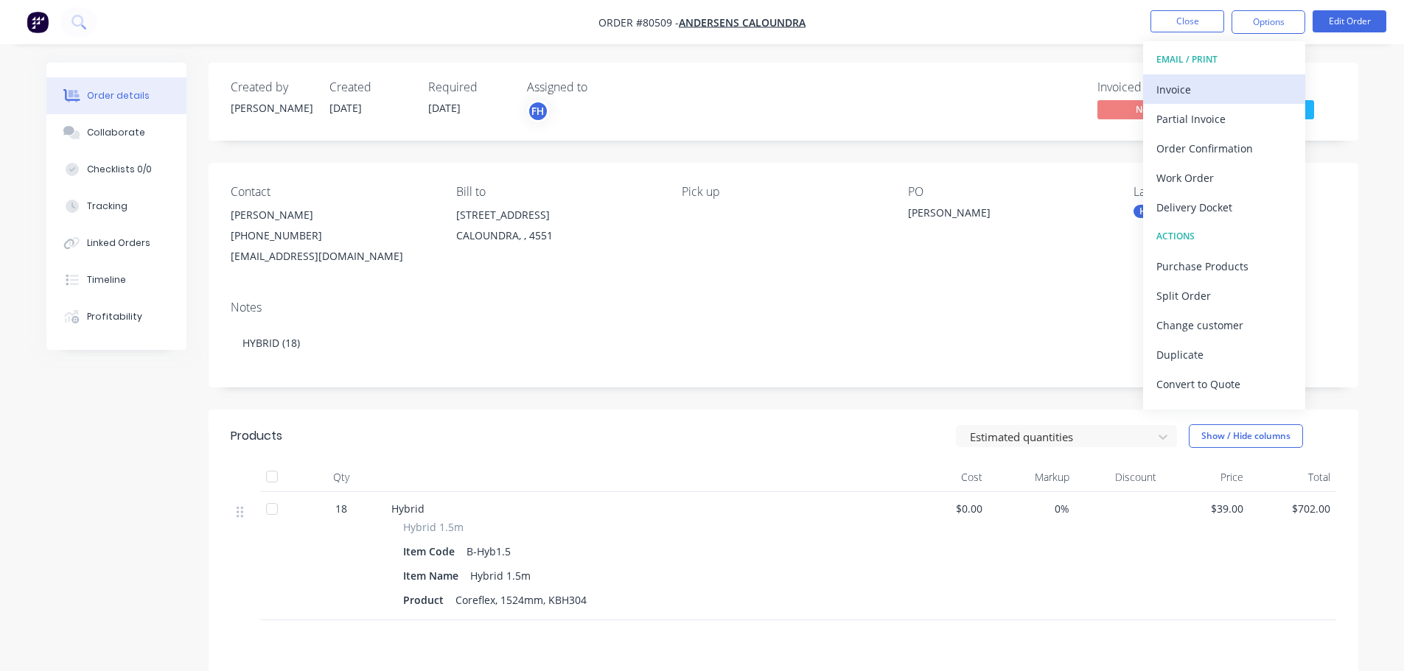
click at [1186, 92] on div "Invoice" at bounding box center [1224, 89] width 136 height 21
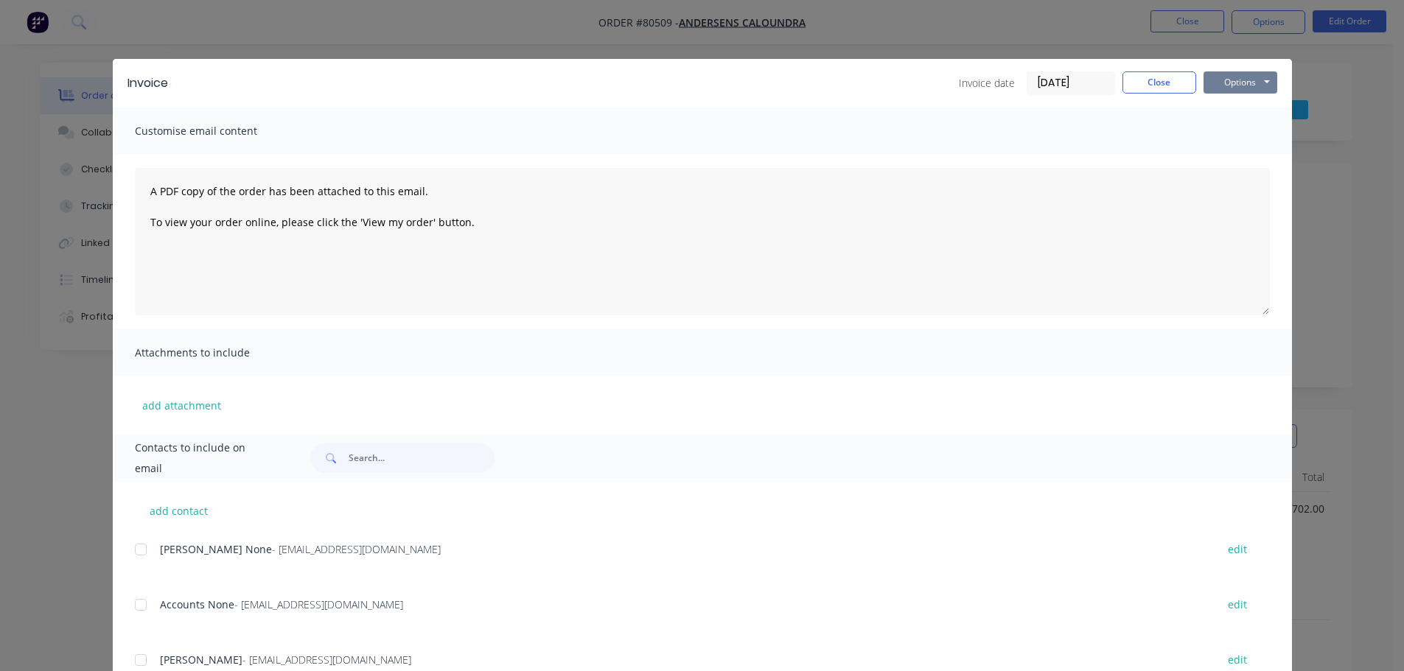
click at [1229, 89] on button "Options" at bounding box center [1240, 82] width 74 height 22
click at [1231, 130] on button "Print" at bounding box center [1250, 133] width 94 height 24
click at [1158, 84] on button "Close" at bounding box center [1159, 82] width 74 height 22
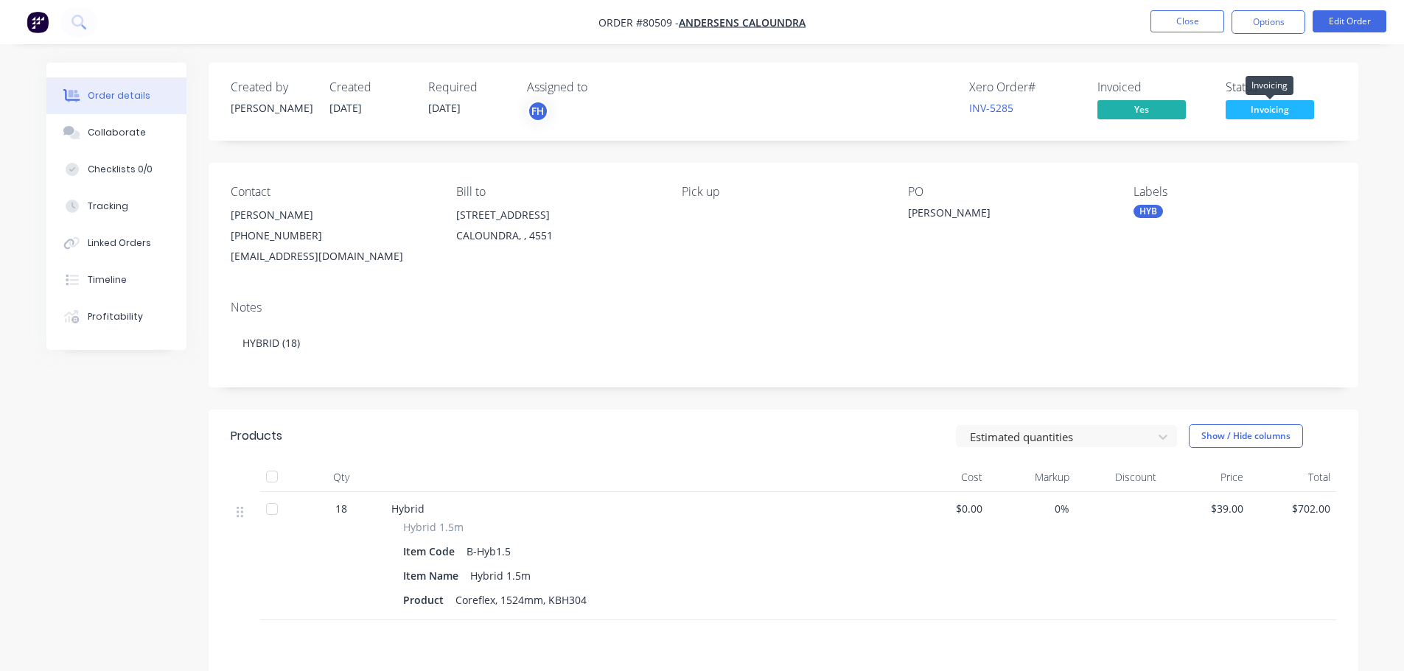
click at [1252, 108] on span "Invoicing" at bounding box center [1270, 109] width 88 height 18
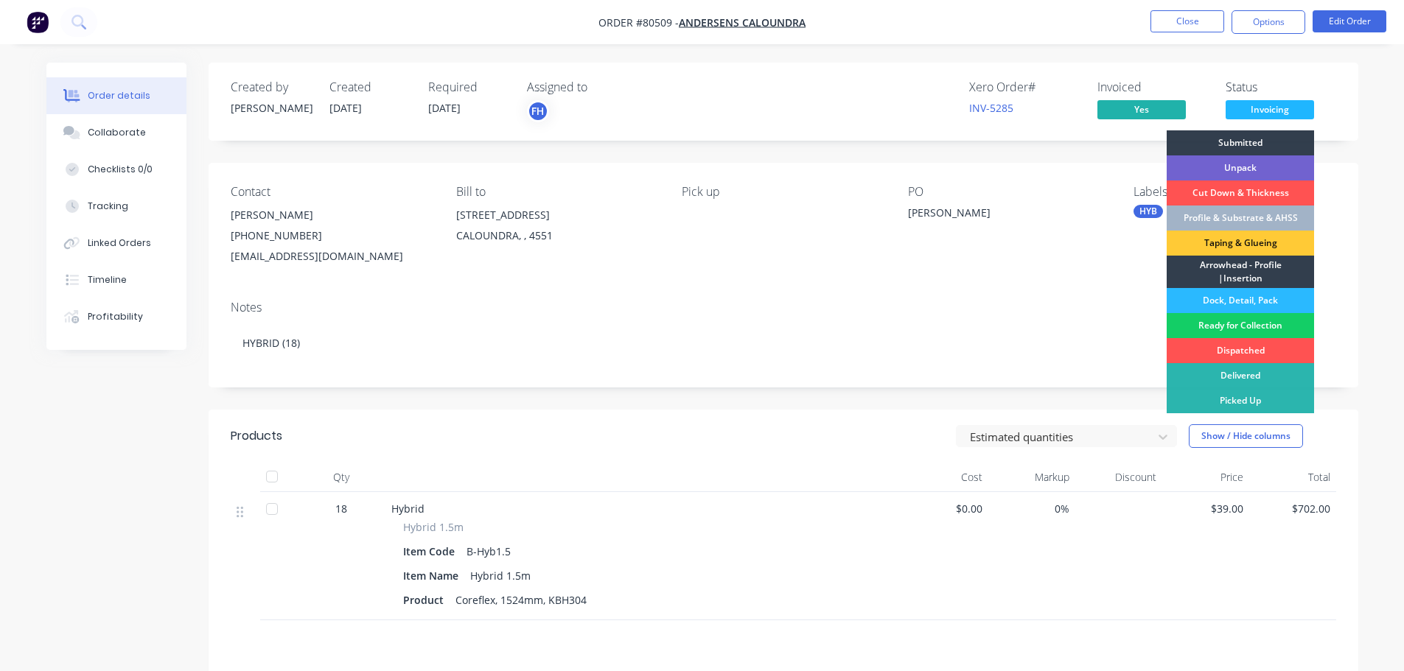
click at [1233, 325] on div "Ready for Collection" at bounding box center [1240, 325] width 147 height 25
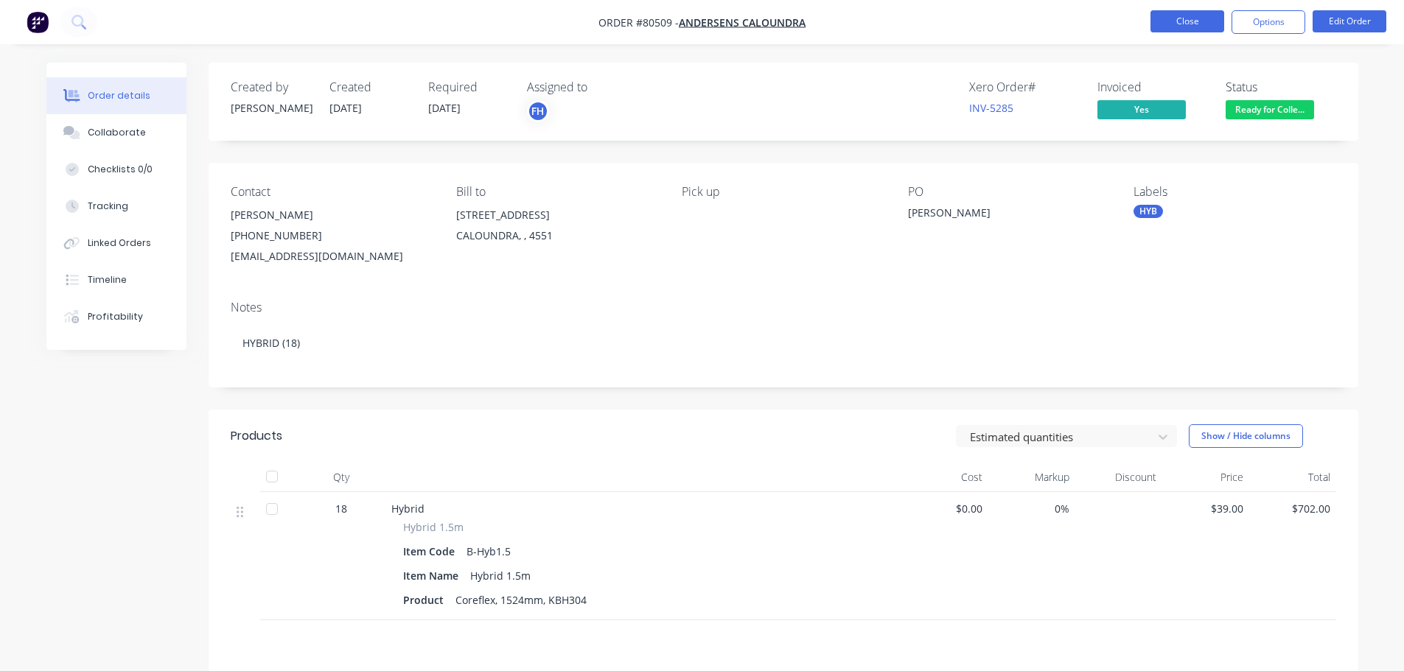
click at [1181, 29] on button "Close" at bounding box center [1187, 21] width 74 height 22
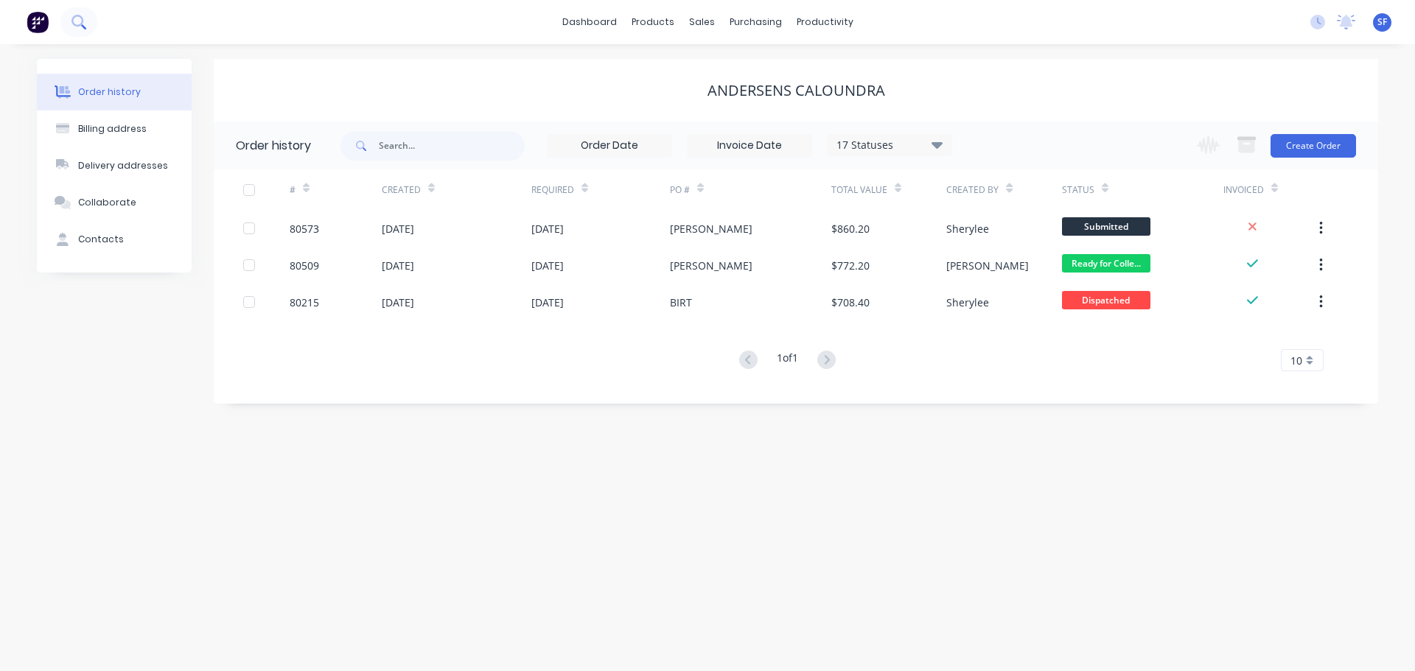
click at [76, 24] on icon at bounding box center [78, 22] width 14 height 14
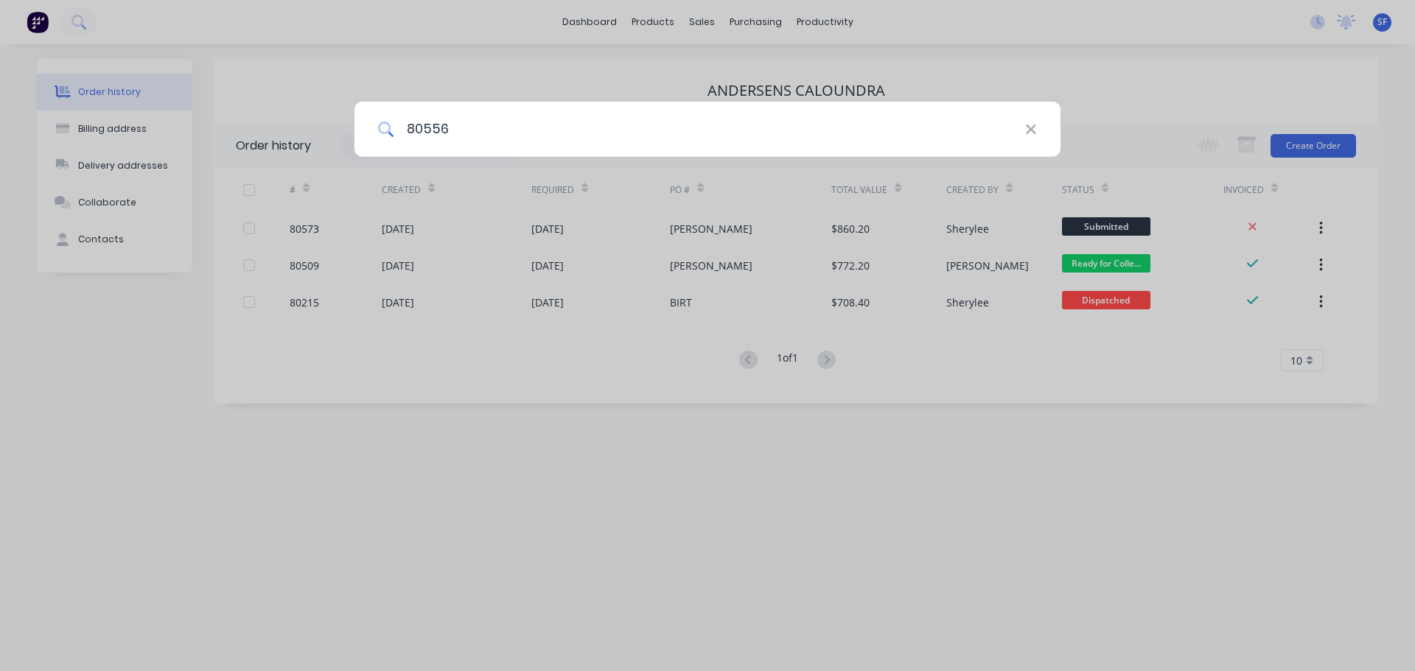
type input "80556"
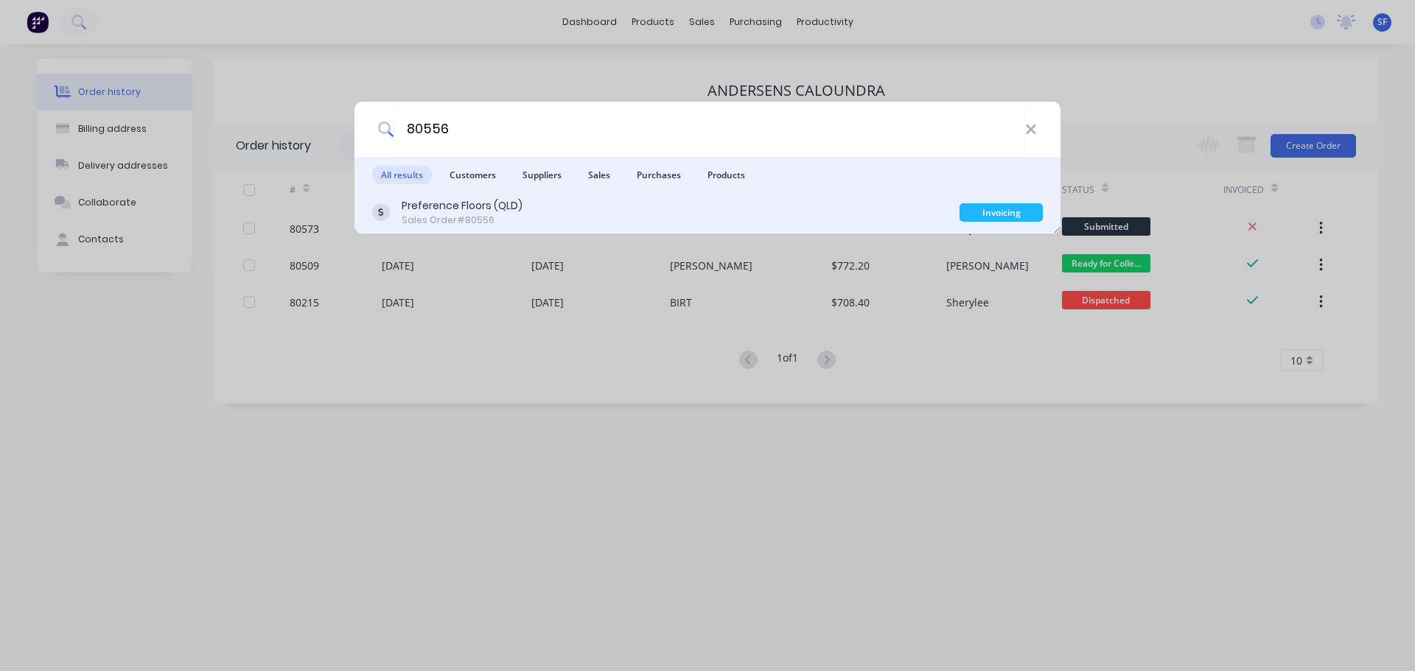
click at [489, 214] on div "Sales Order #80556" at bounding box center [462, 220] width 121 height 13
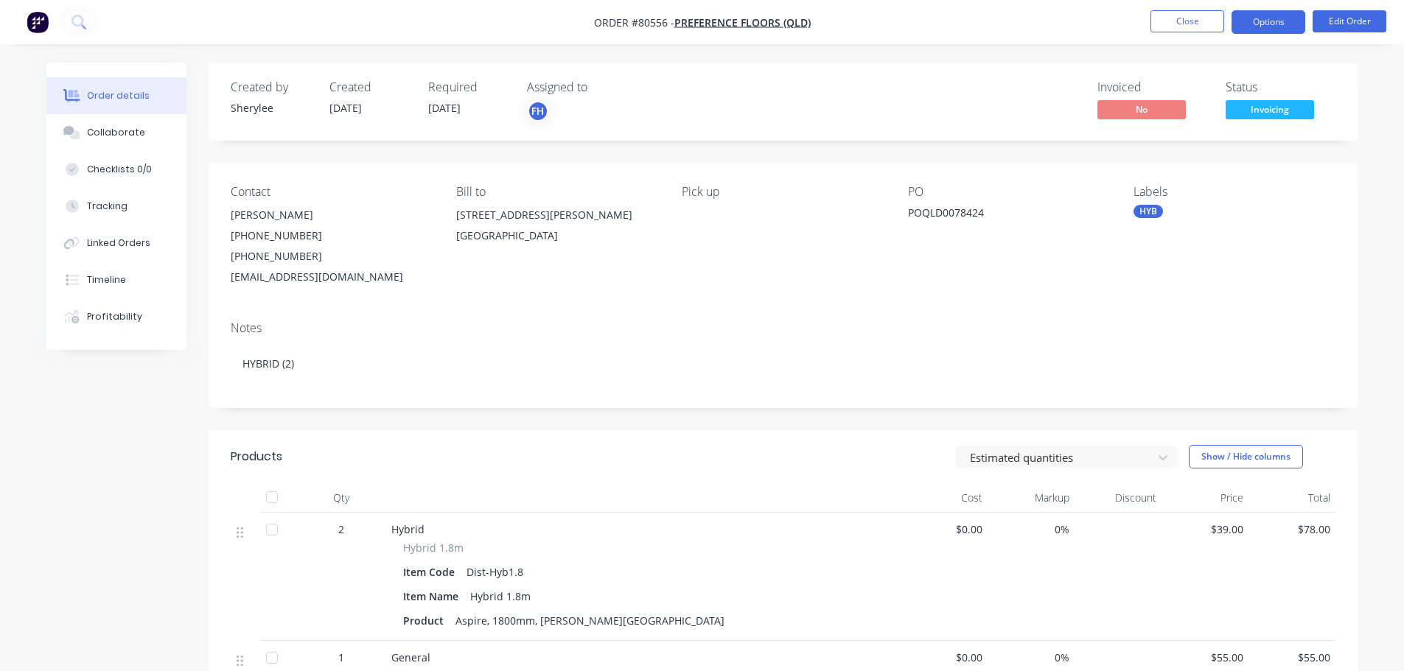
click at [1269, 22] on button "Options" at bounding box center [1268, 22] width 74 height 24
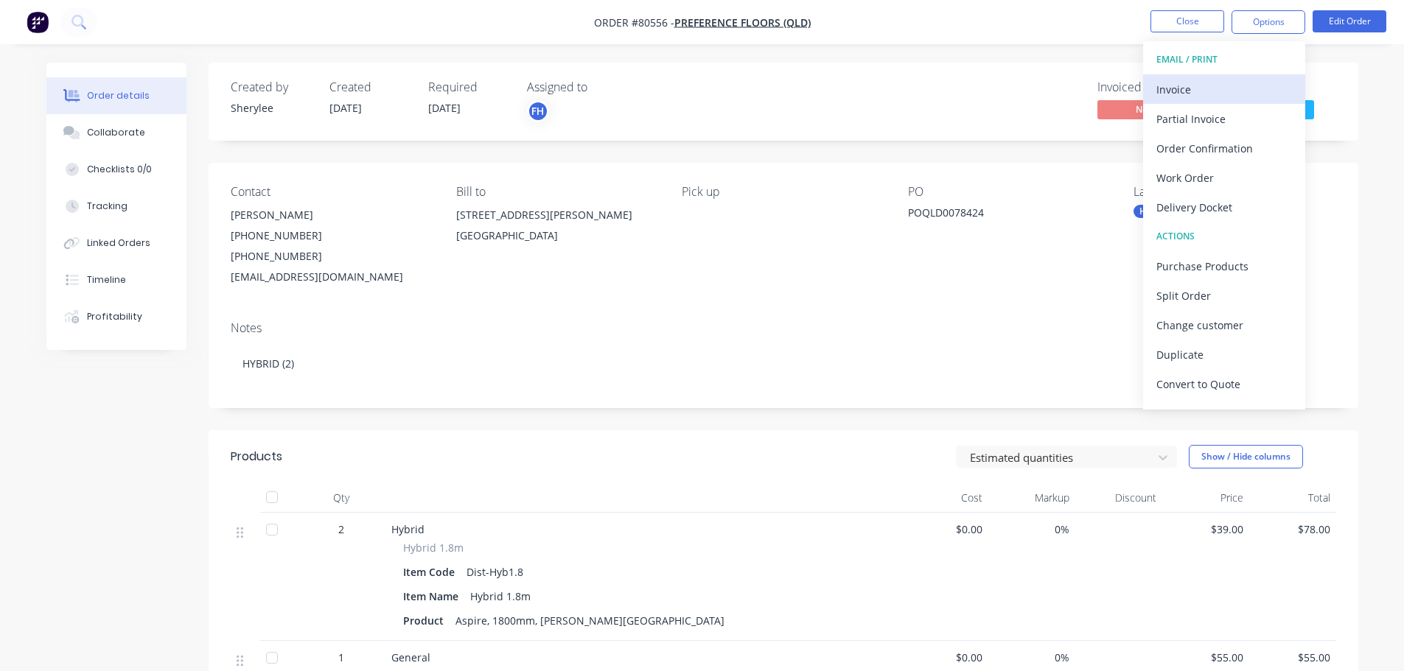
click at [1183, 80] on div "Invoice" at bounding box center [1224, 89] width 136 height 21
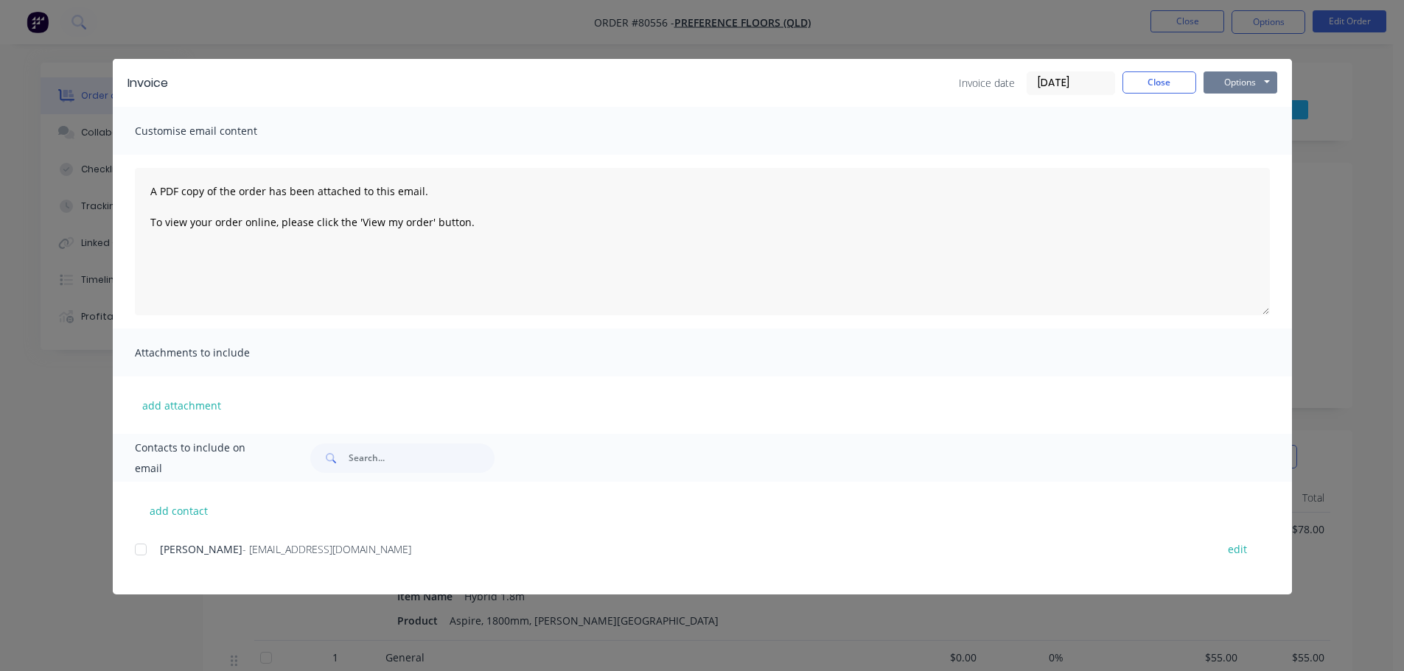
click at [1242, 80] on button "Options" at bounding box center [1240, 82] width 74 height 22
click at [1240, 129] on button "Print" at bounding box center [1250, 133] width 94 height 24
click at [1171, 83] on button "Close" at bounding box center [1159, 82] width 74 height 22
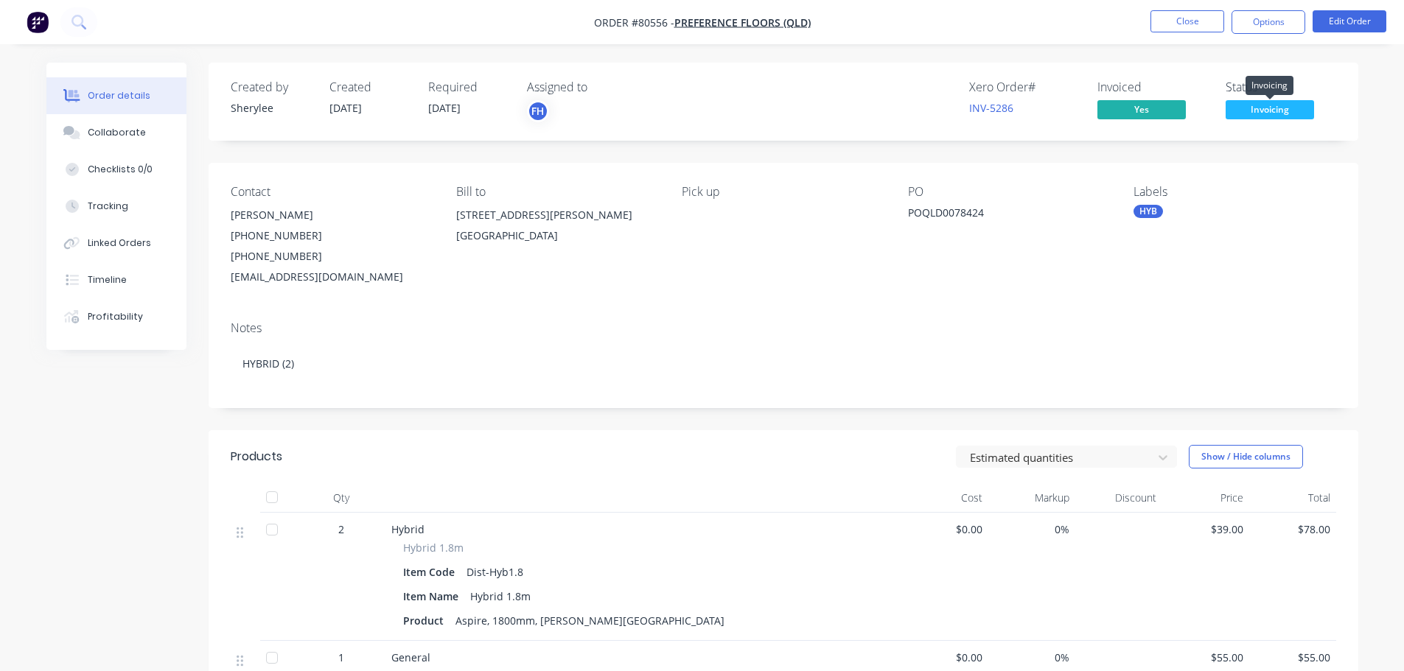
click at [1258, 111] on span "Invoicing" at bounding box center [1270, 109] width 88 height 18
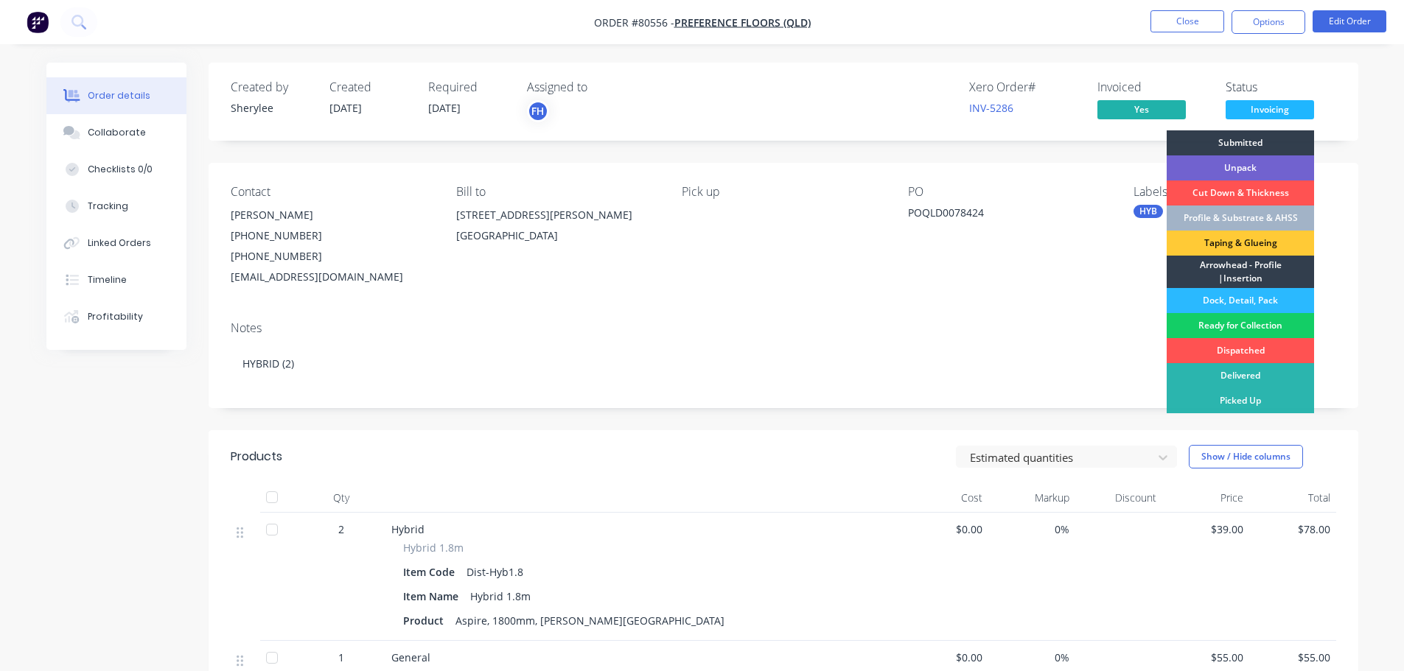
click at [1233, 322] on div "Ready for Collection" at bounding box center [1240, 325] width 147 height 25
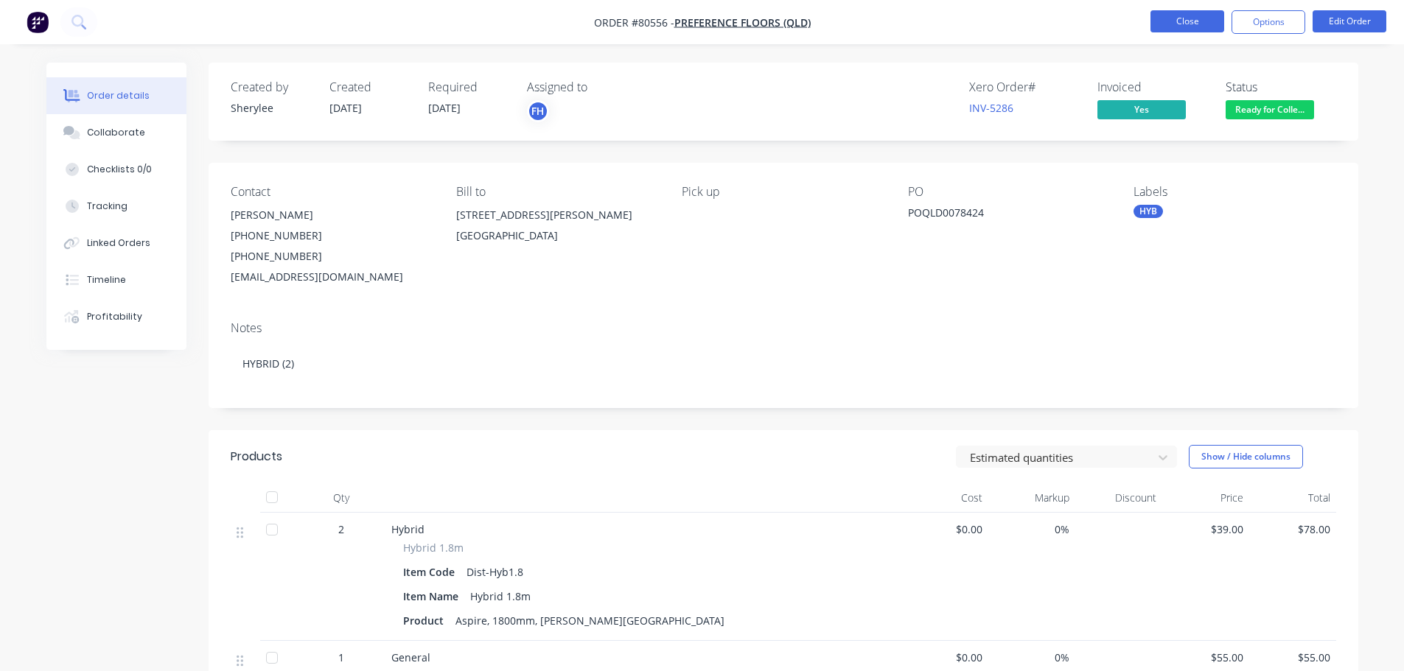
click at [1186, 22] on button "Close" at bounding box center [1187, 21] width 74 height 22
